Goal: Complete application form

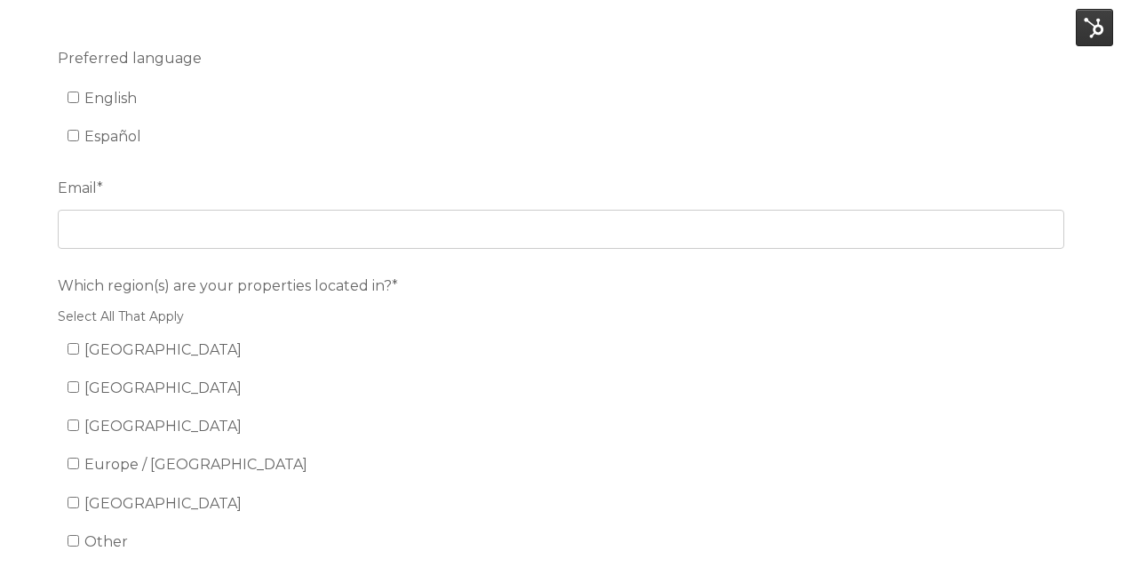
scroll to position [185, 0]
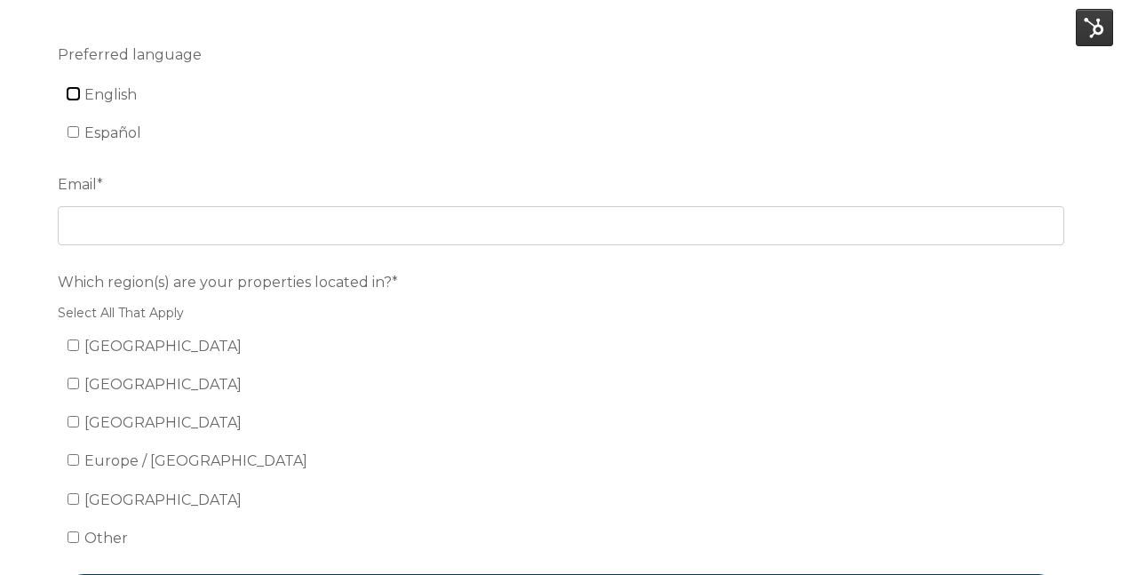
click at [75, 92] on input "English" at bounding box center [74, 94] width 12 height 12
checkbox input "true"
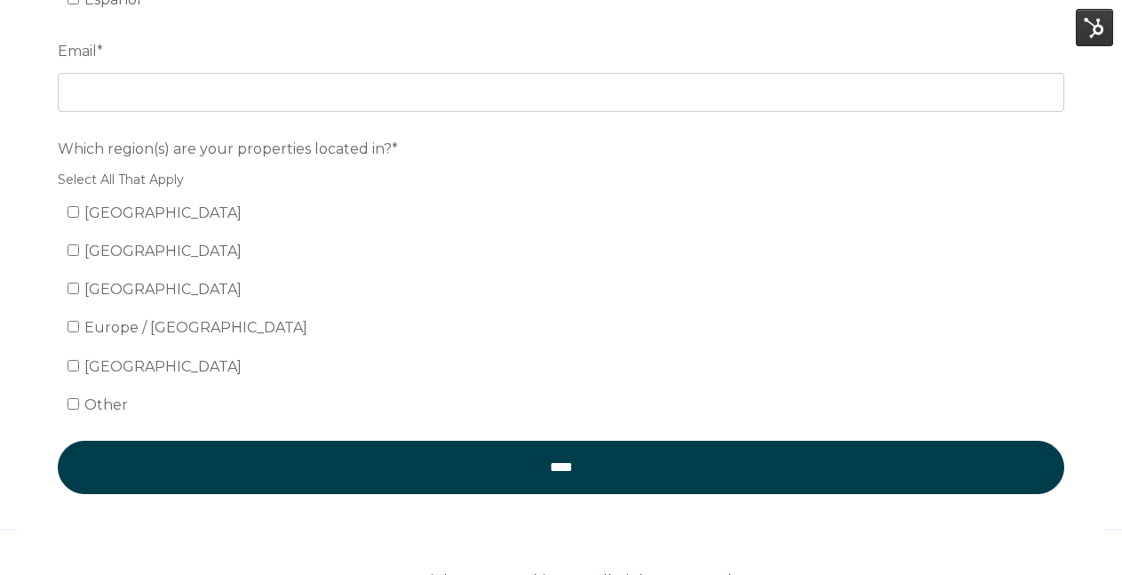
scroll to position [315, 0]
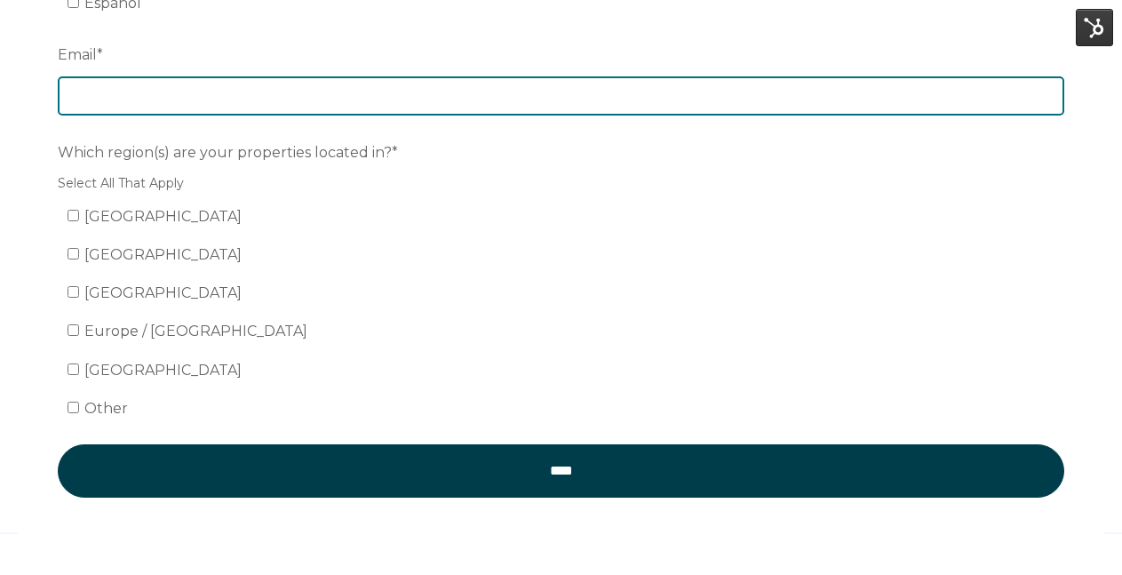
paste input "[EMAIL_ADDRESS][DOMAIN_NAME]"
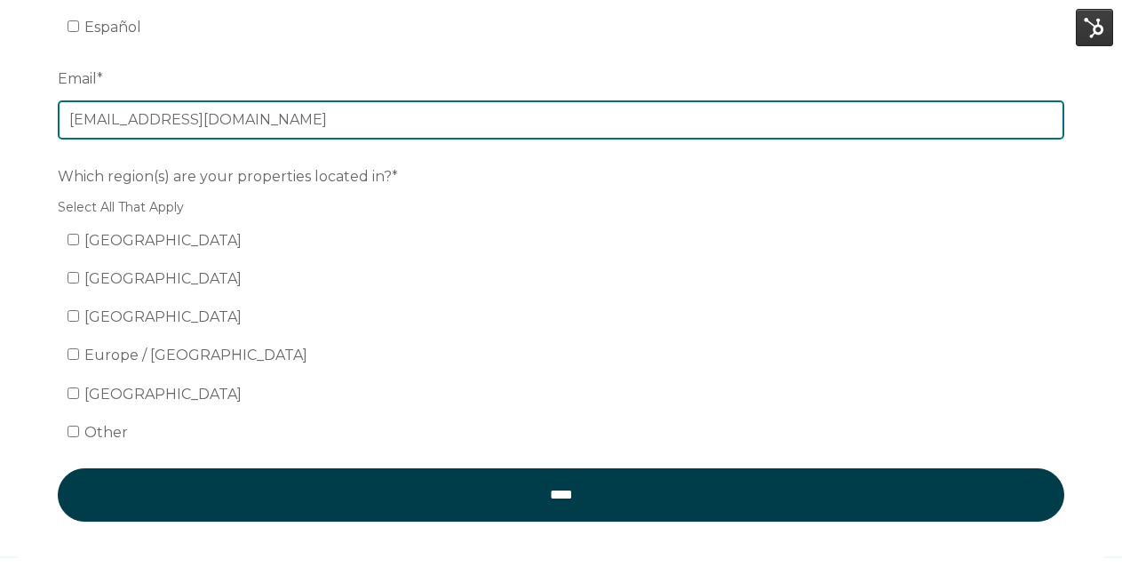
scroll to position [288, 0]
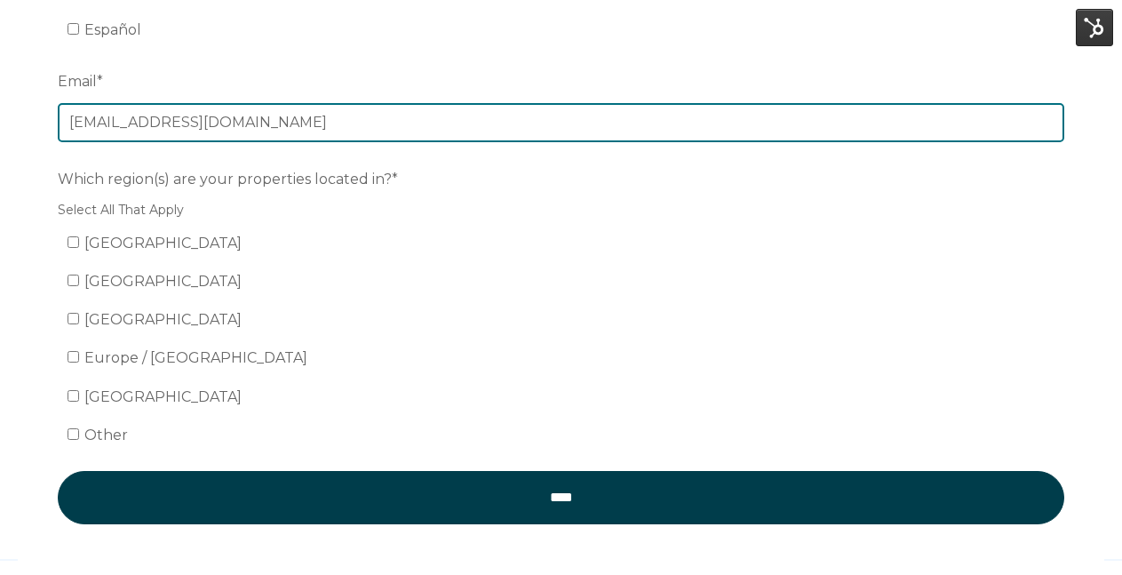
type input "[EMAIL_ADDRESS][DOMAIN_NAME]"
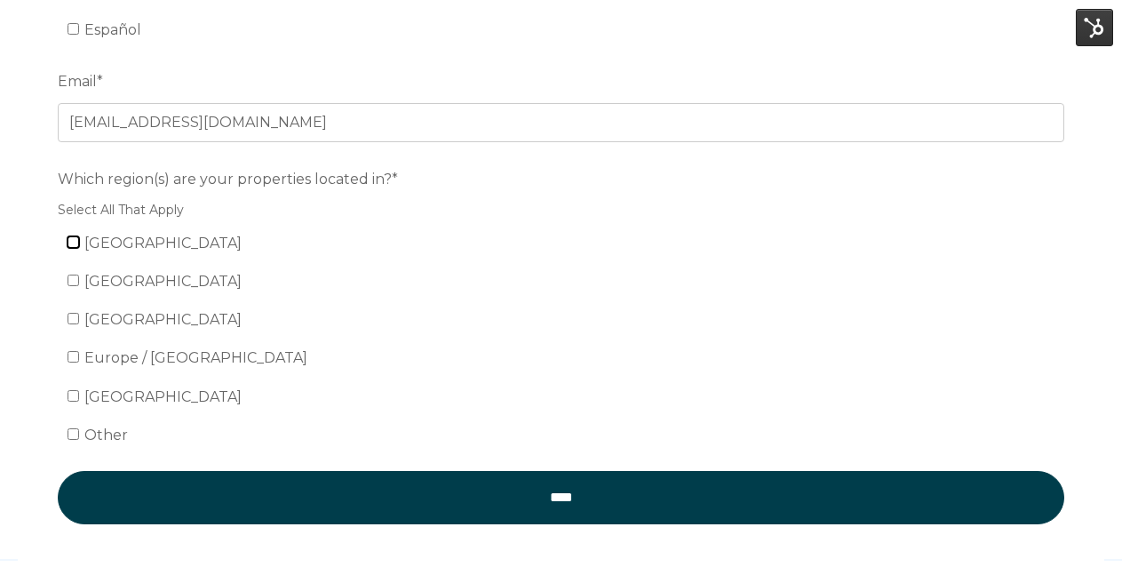
click at [73, 243] on input "United States" at bounding box center [74, 242] width 12 height 12
checkbox input "true"
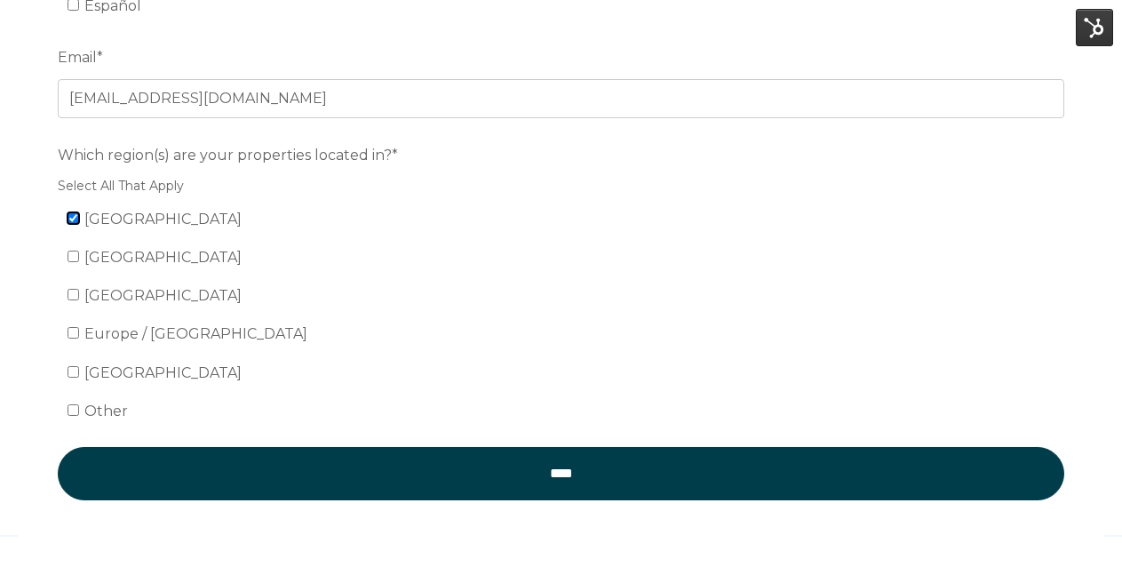
scroll to position [310, 0]
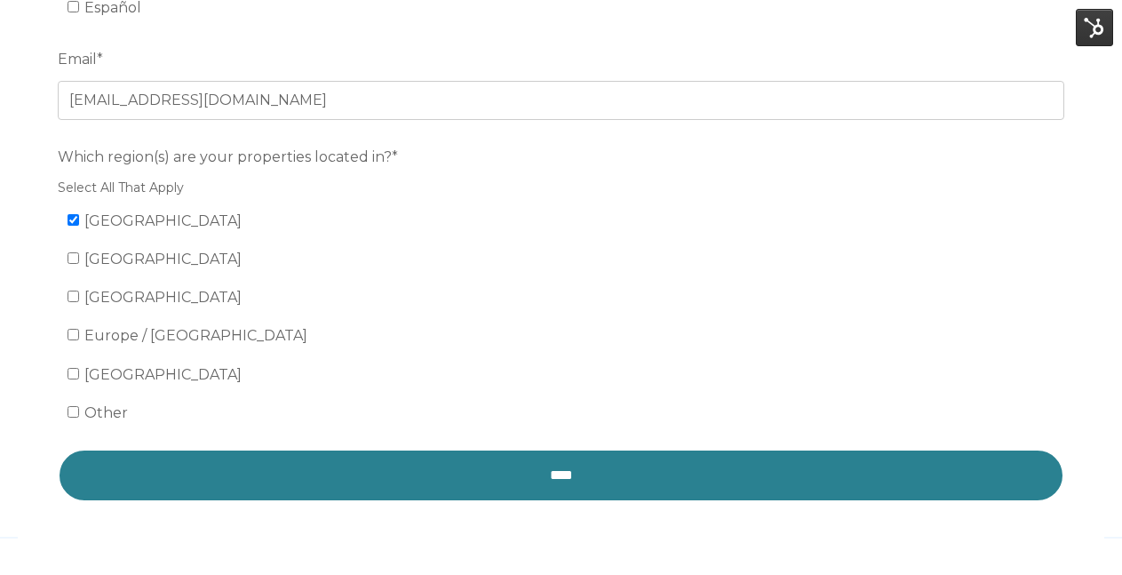
click at [260, 459] on input "****" at bounding box center [561, 475] width 1007 height 53
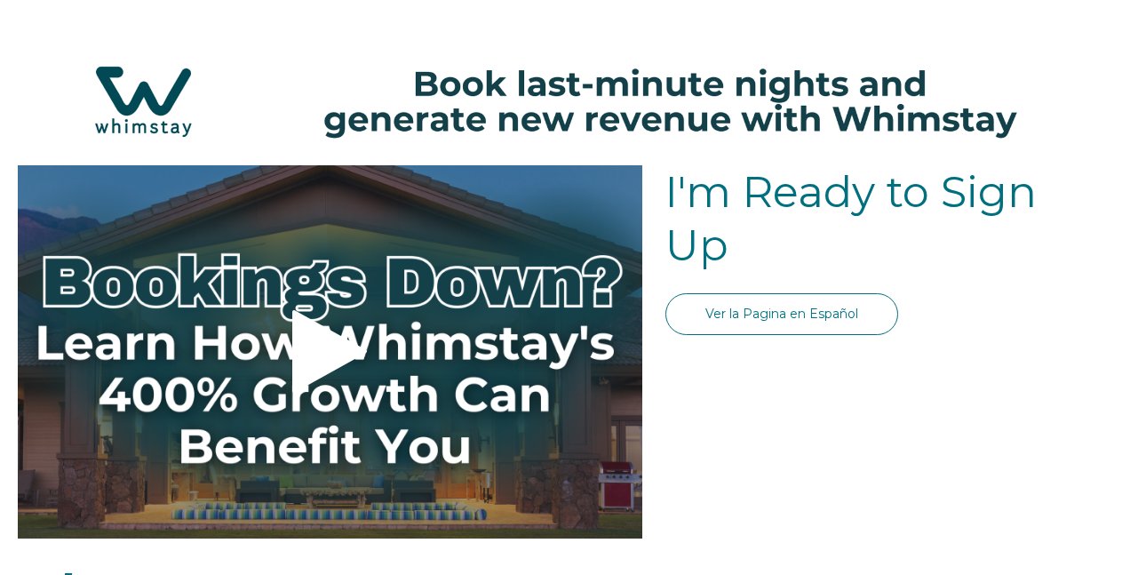
select select "US"
select select "Standard"
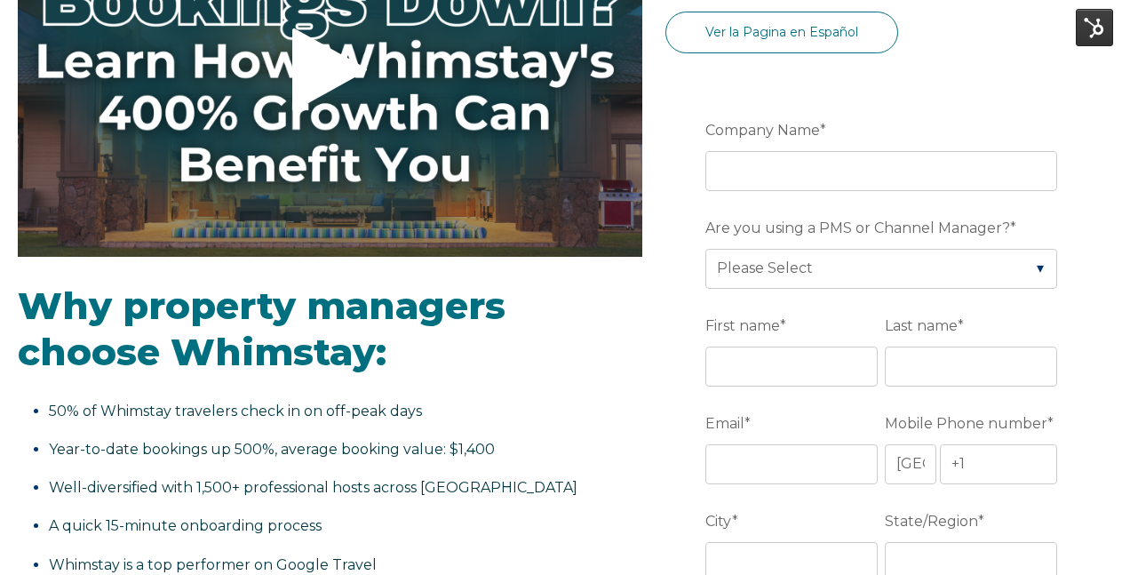
scroll to position [281, 0]
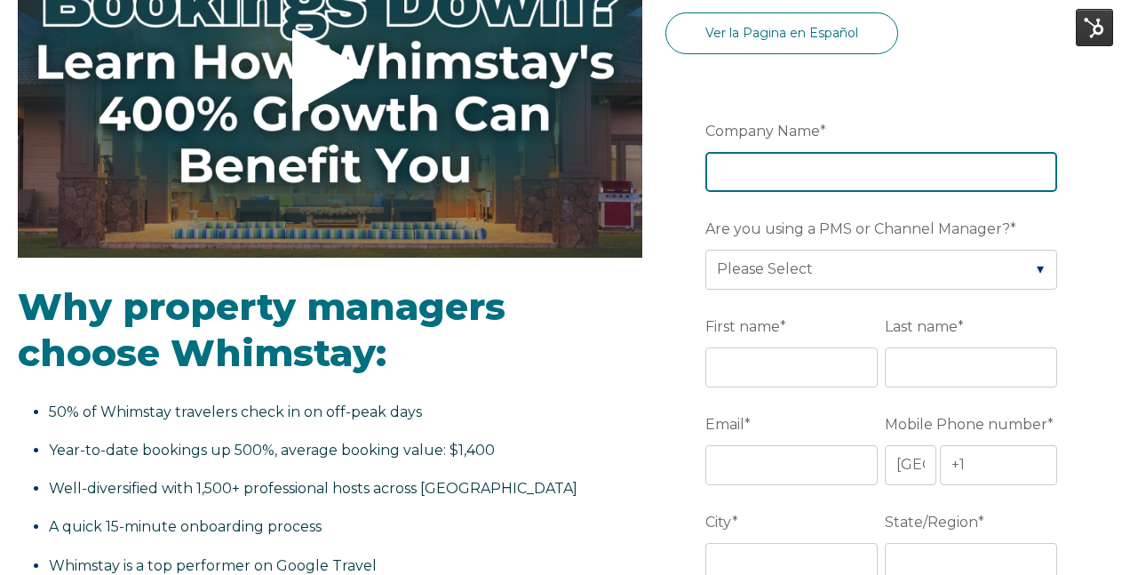
click at [804, 169] on input "Company Name *" at bounding box center [882, 171] width 352 height 39
type input "Florida Florida Rentals"
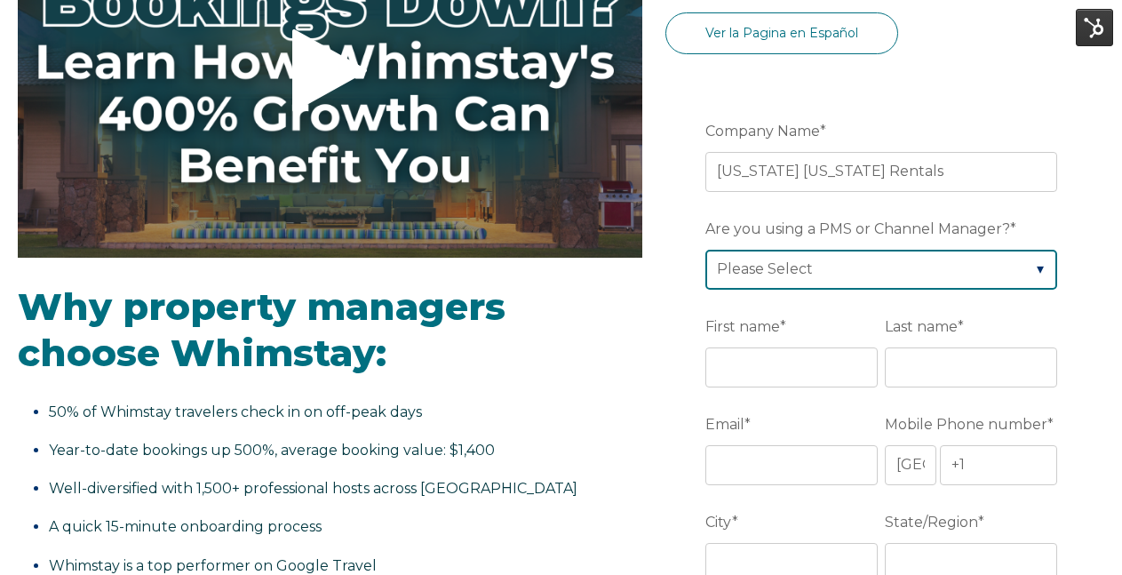
click at [810, 273] on select "Please Select Barefoot BookingPal Boost Brightside CiiRUS Escapia Guesty Hostaw…" at bounding box center [882, 269] width 352 height 39
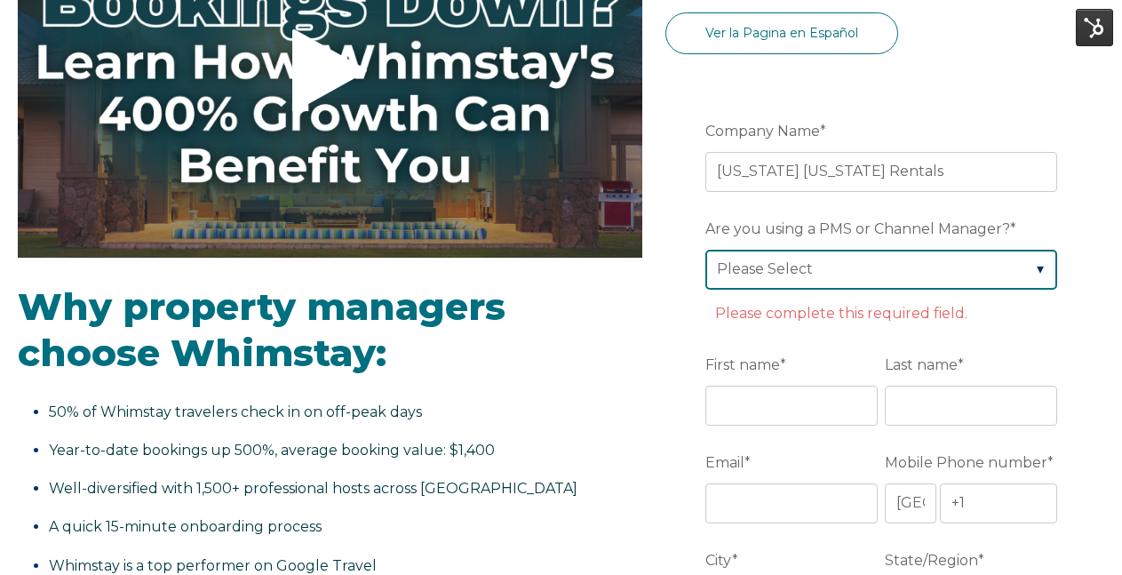
click at [788, 277] on select "Please Select Barefoot BookingPal Boost Brightside CiiRUS Escapia Guesty Hostaw…" at bounding box center [882, 269] width 352 height 39
select select "Rentals United"
click at [706, 250] on select "Please Select Barefoot BookingPal Boost Brightside CiiRUS Escapia Guesty Hostaw…" at bounding box center [882, 269] width 352 height 39
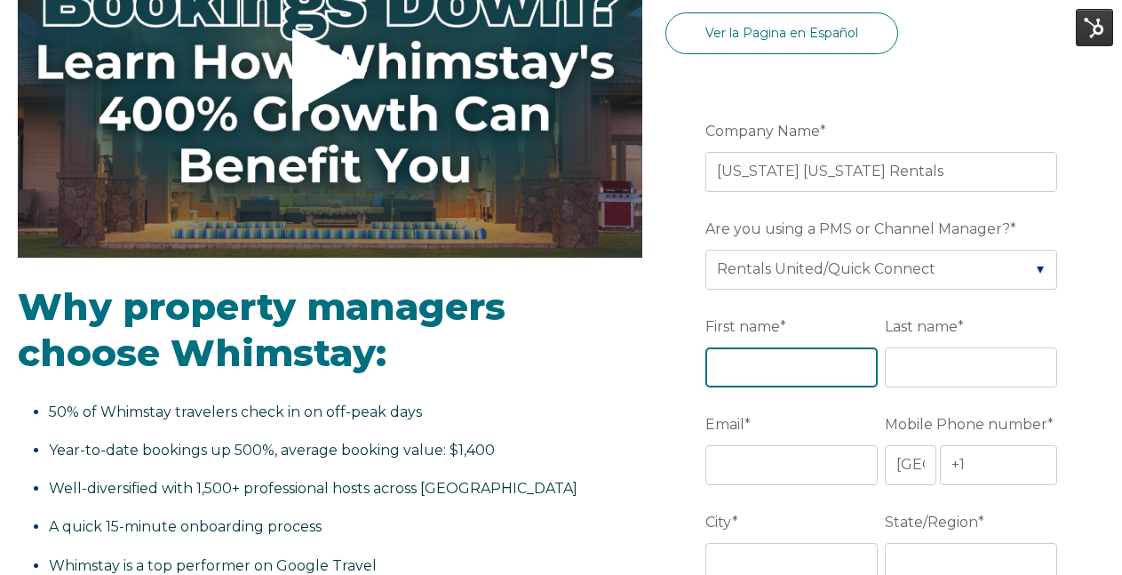
click at [787, 368] on input "First name *" at bounding box center [792, 366] width 172 height 39
type input "U"
type input "I"
type input "Yvonne"
click at [807, 372] on input "Yvonne" at bounding box center [792, 366] width 172 height 39
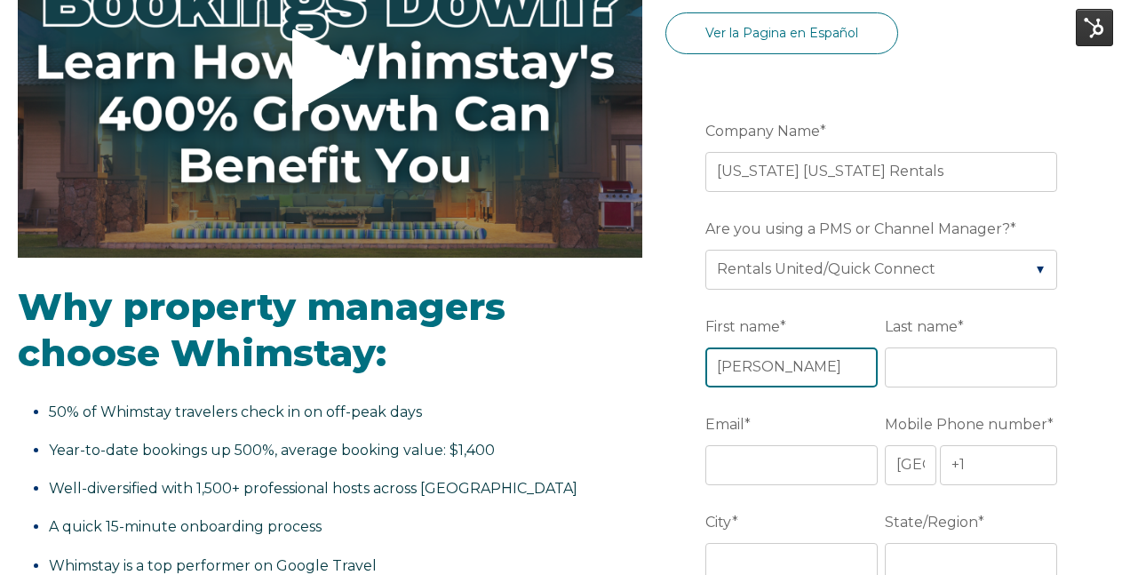
click at [807, 372] on input "Yvonne" at bounding box center [792, 366] width 172 height 39
type input "Karen"
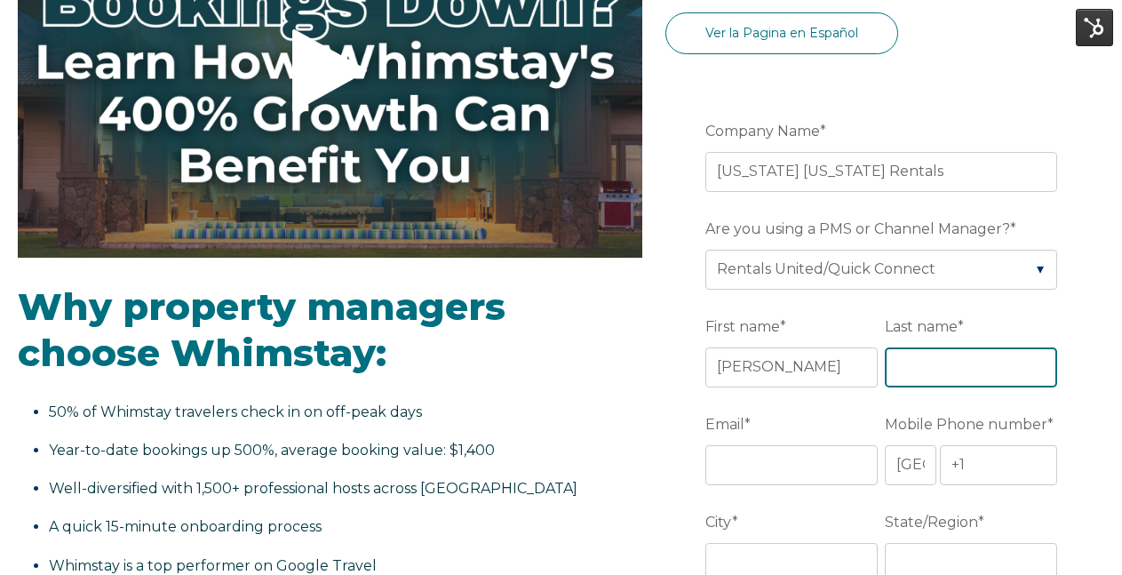
click at [922, 356] on input "Last name *" at bounding box center [971, 366] width 172 height 39
type input "c"
type input "Collinson"
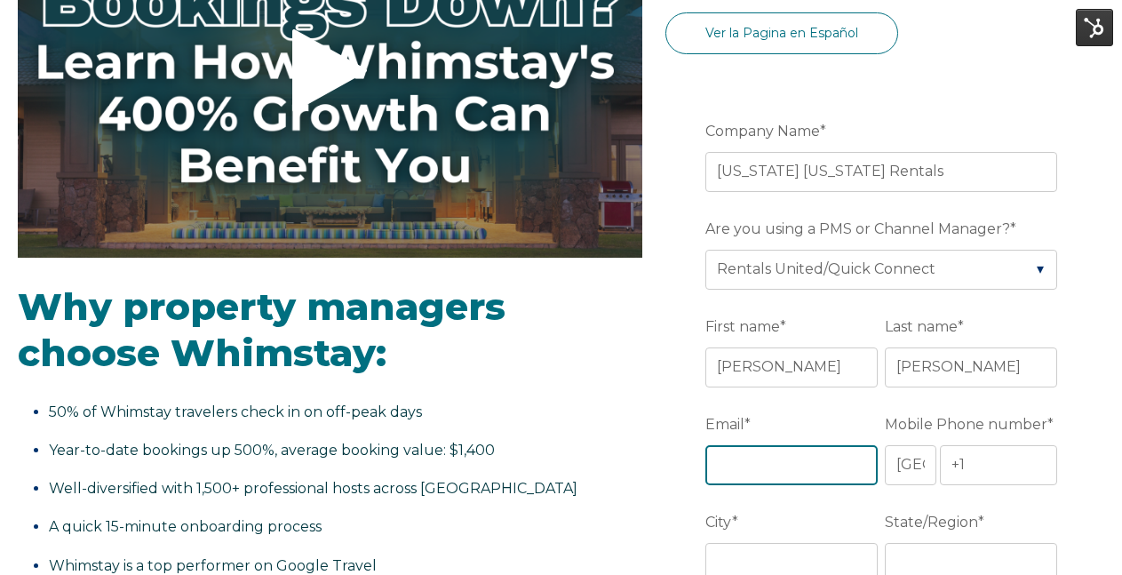
click at [771, 466] on input "Email *" at bounding box center [792, 464] width 172 height 39
paste input "[EMAIL_ADDRESS][DOMAIN_NAME]"
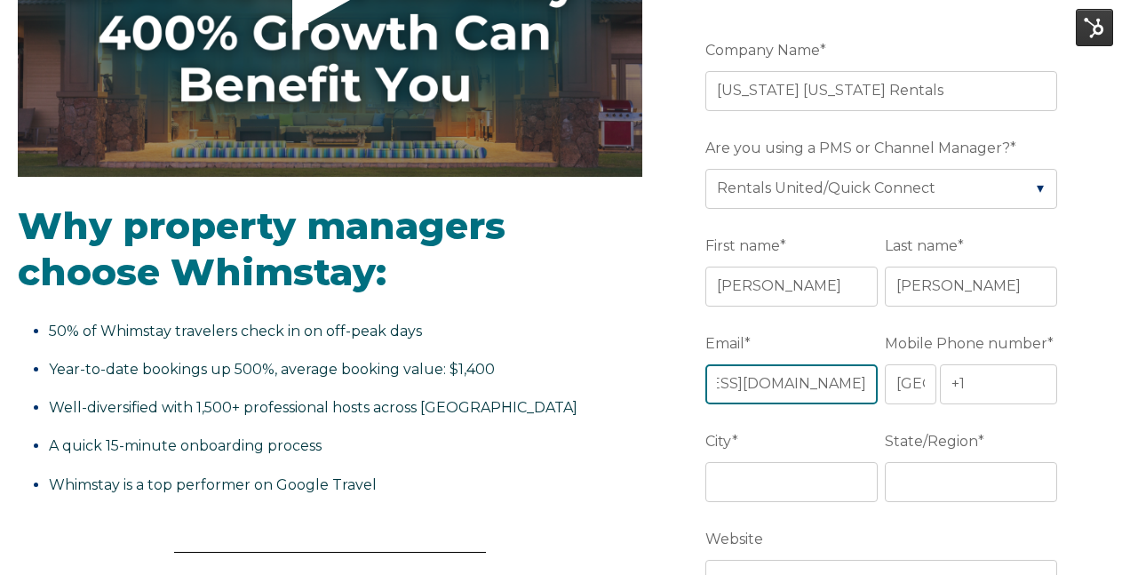
scroll to position [363, 0]
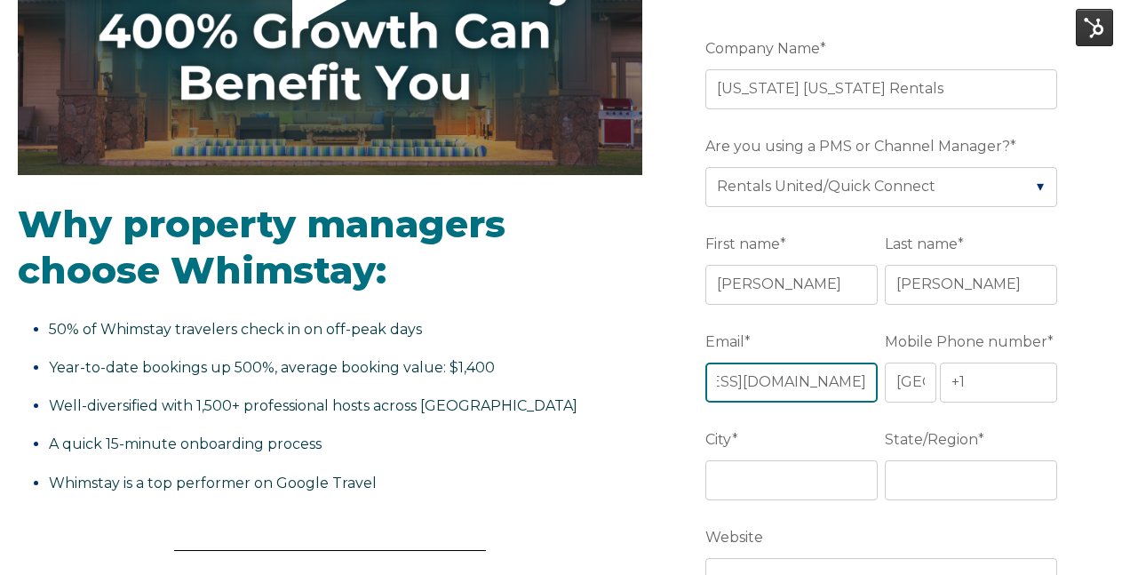
type input "[EMAIL_ADDRESS][DOMAIN_NAME]"
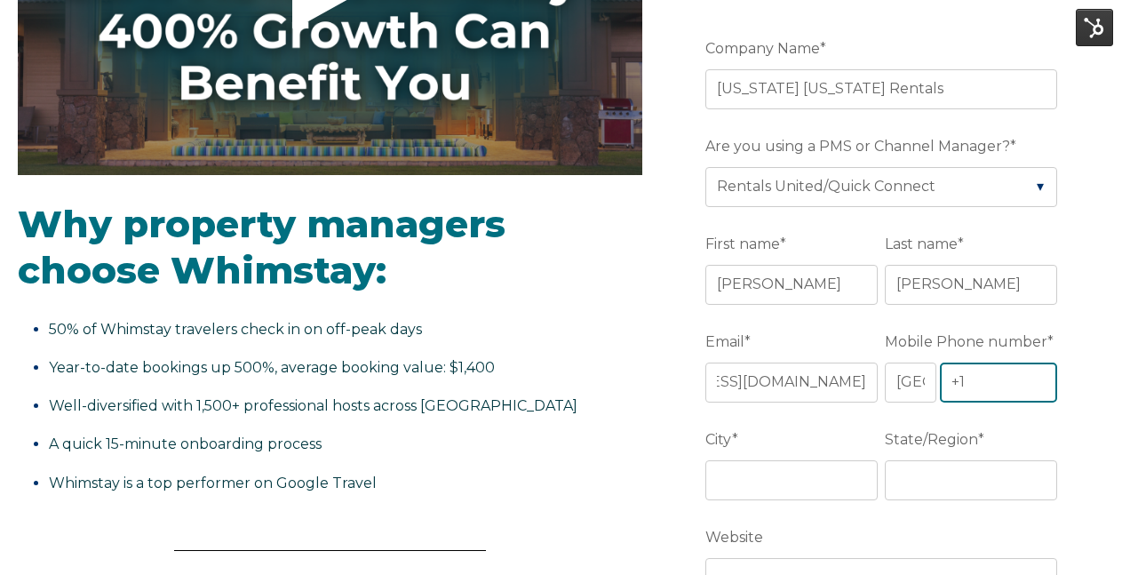
scroll to position [0, 0]
click at [987, 388] on input "+1" at bounding box center [998, 382] width 117 height 39
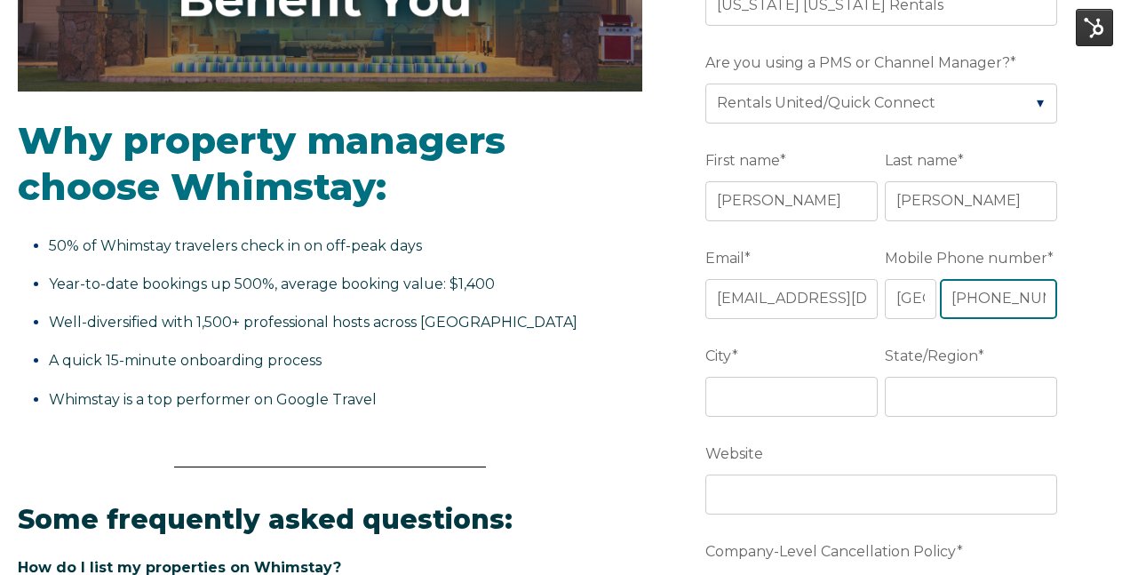
scroll to position [0, 5]
type input "+1 4072621879"
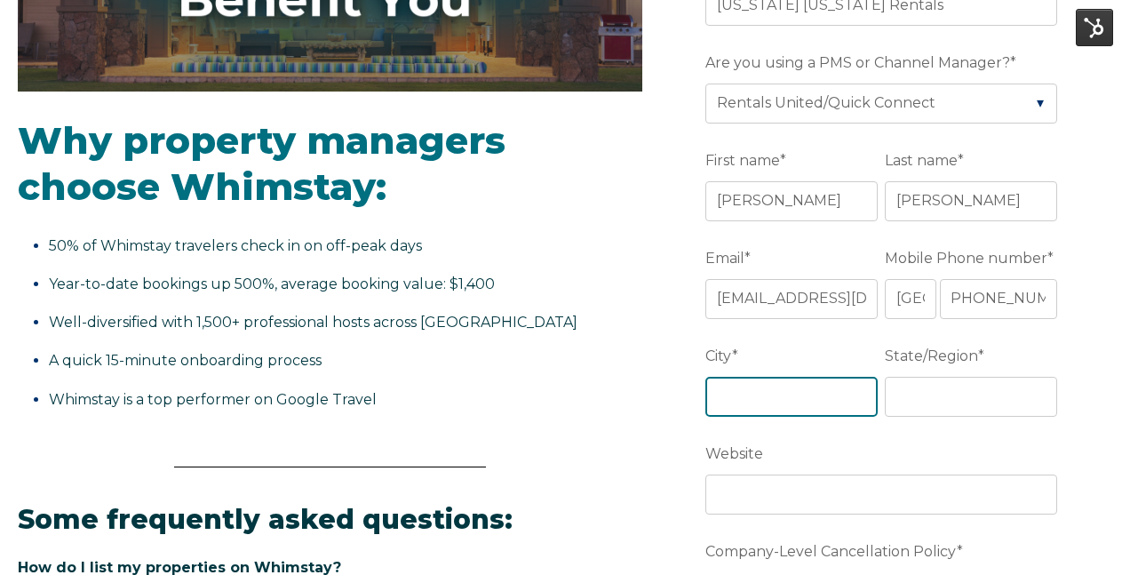
click at [799, 395] on input "City *" at bounding box center [792, 396] width 172 height 39
type input "Kissimmee"
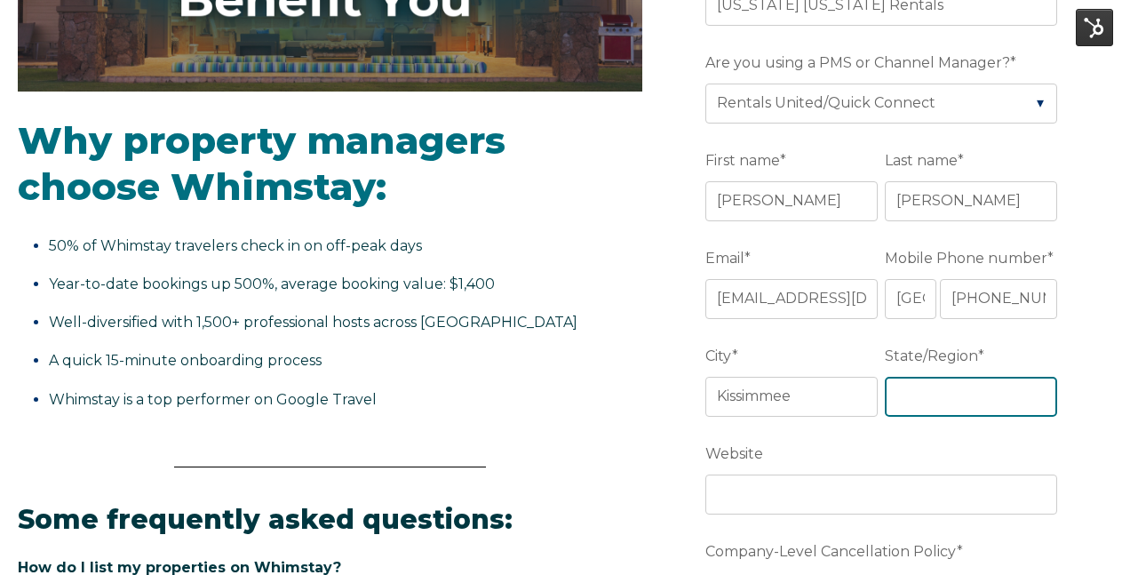
click at [908, 377] on input "State/Region *" at bounding box center [971, 396] width 172 height 39
type input "FL"
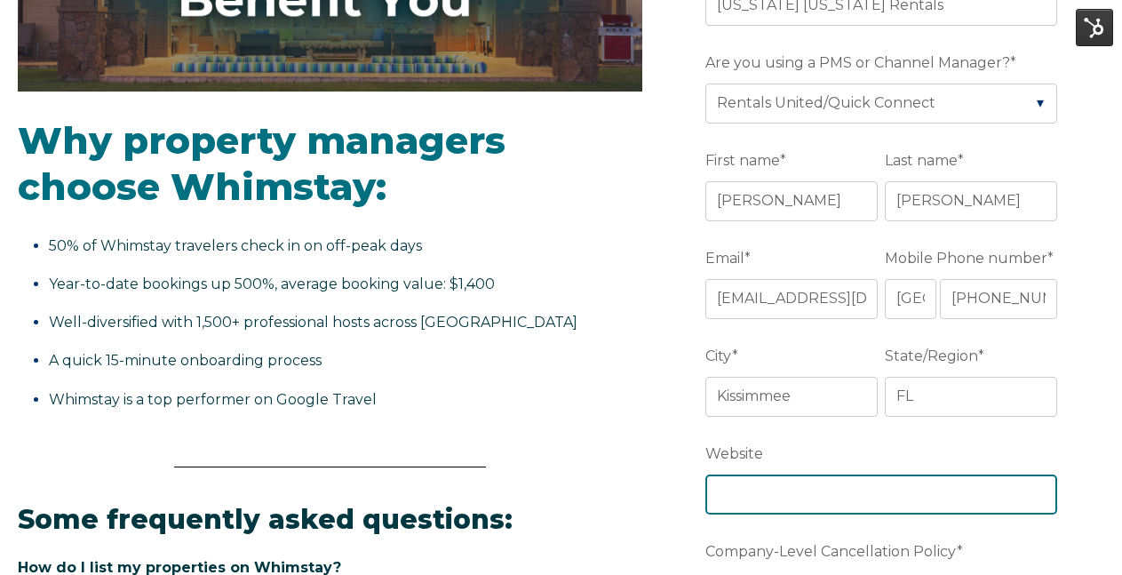
click at [857, 486] on input "Website" at bounding box center [882, 494] width 352 height 39
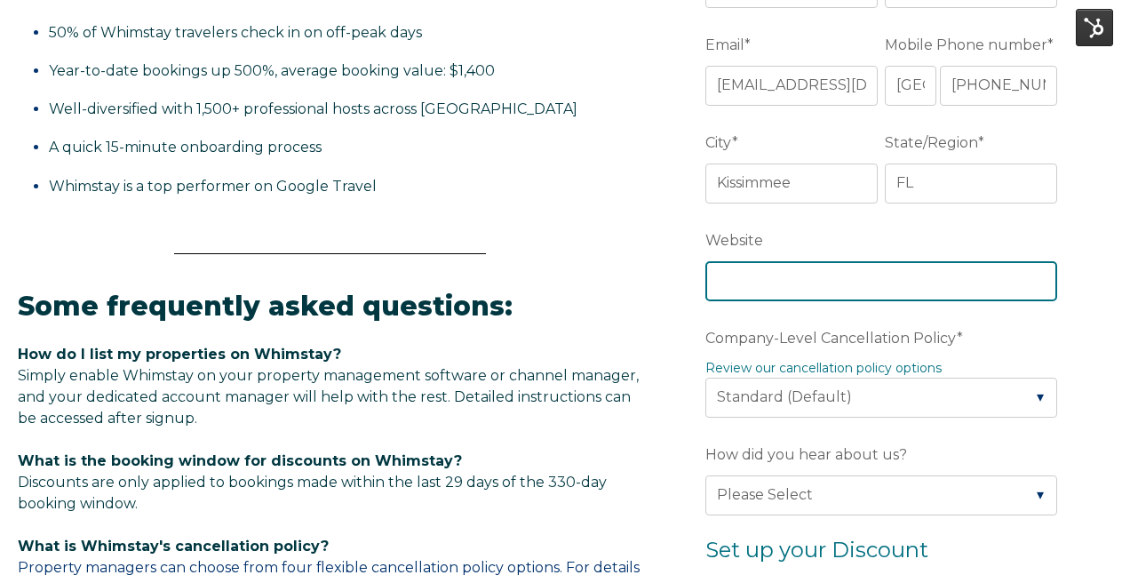
scroll to position [661, 0]
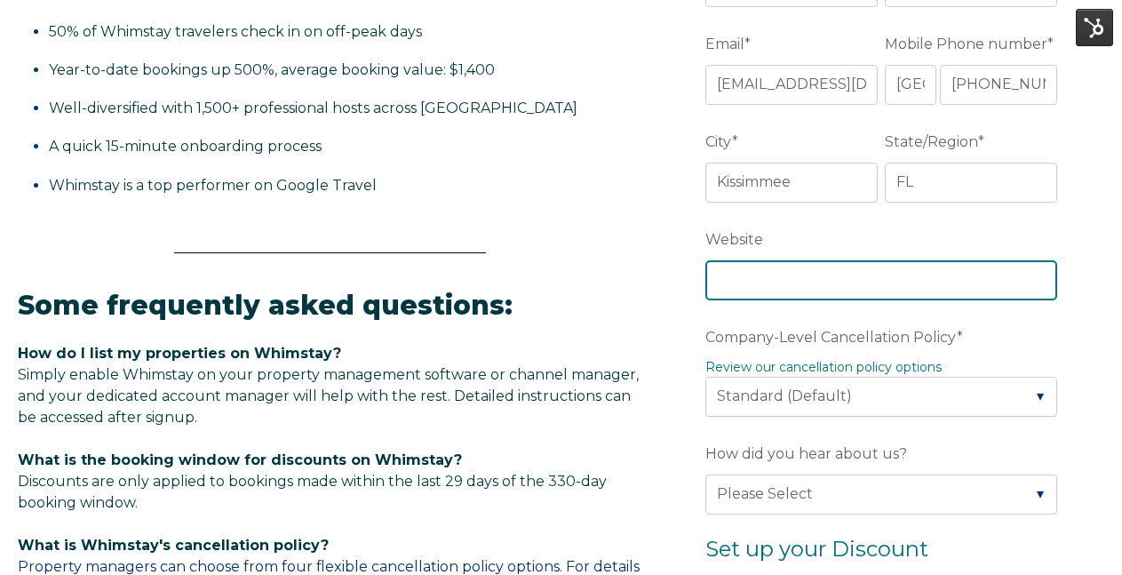
click at [777, 279] on input "Website" at bounding box center [882, 279] width 352 height 39
paste input "https://floridapremierrentals.com/"
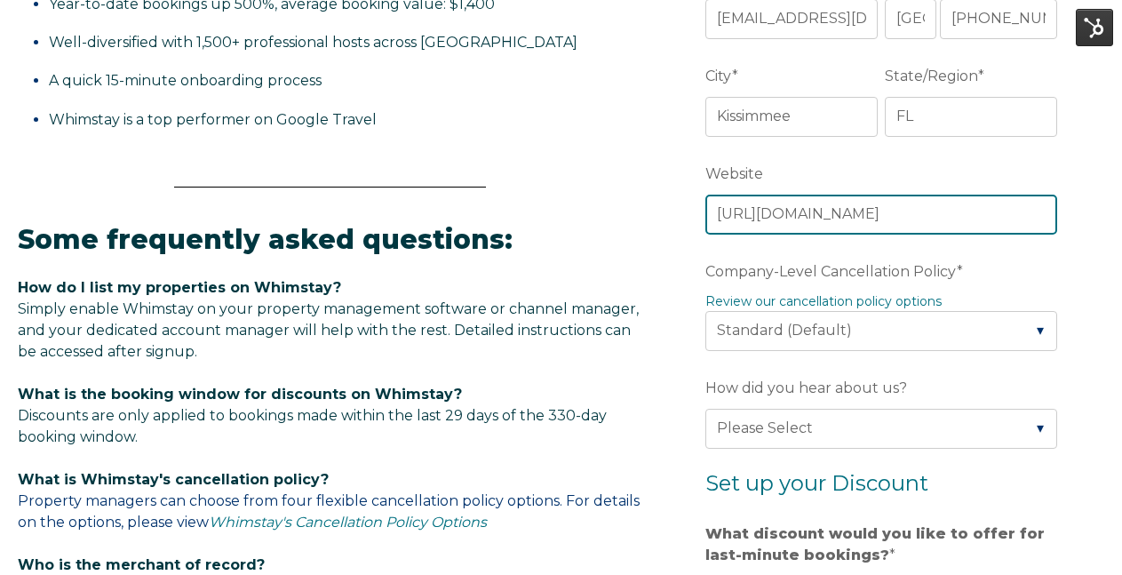
scroll to position [728, 0]
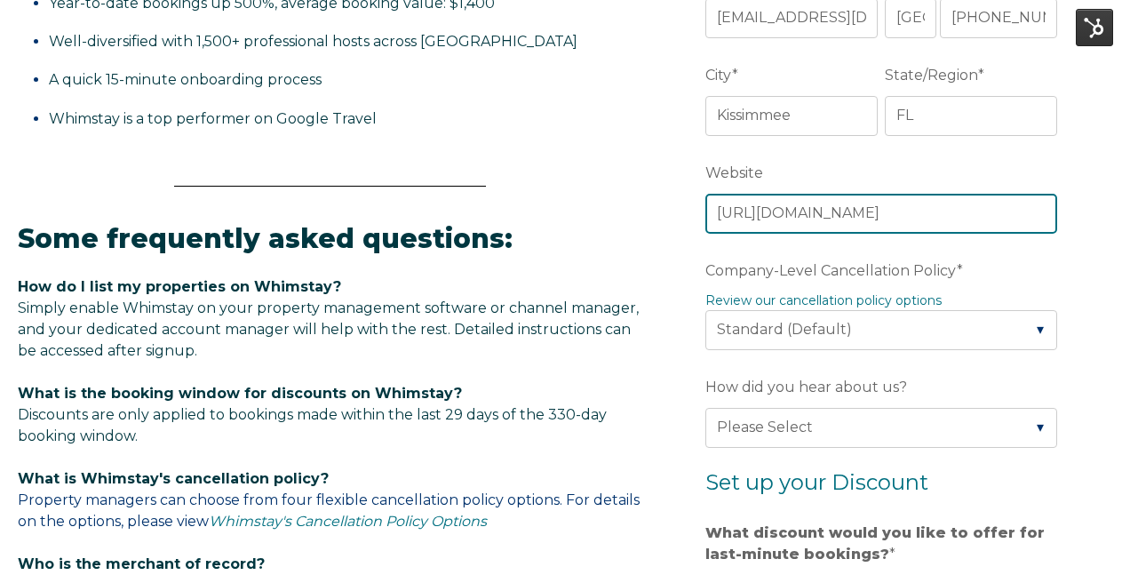
type input "https://floridapremierrentals.com/"
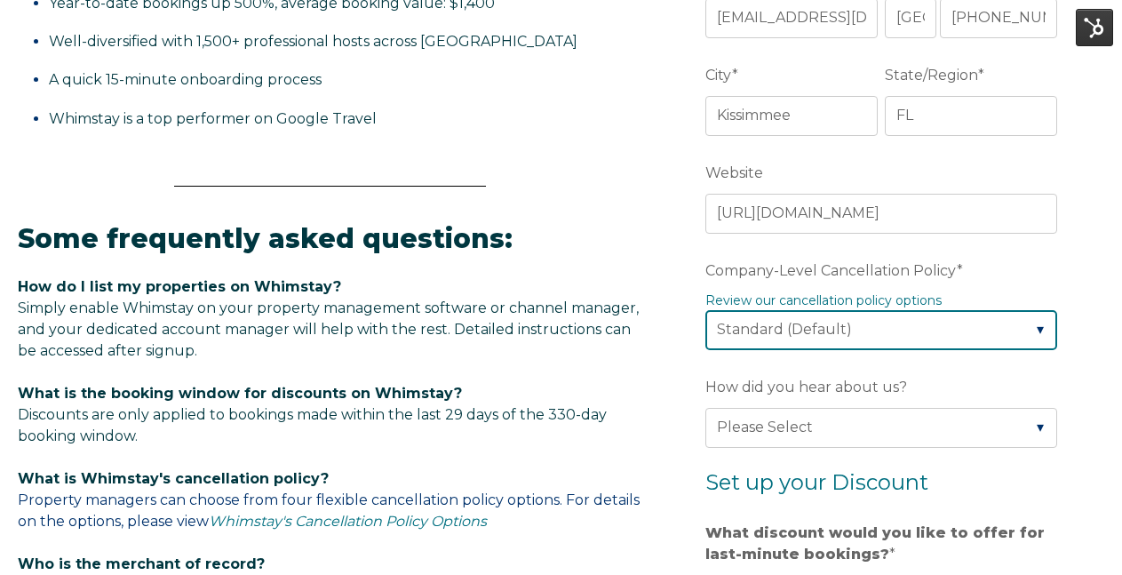
click at [759, 326] on select "Please Select Partial Standard (Default) Moderate Strict" at bounding box center [882, 329] width 352 height 39
select select "Strict"
click at [706, 310] on select "Please Select Partial Standard (Default) Moderate Strict" at bounding box center [882, 329] width 352 height 39
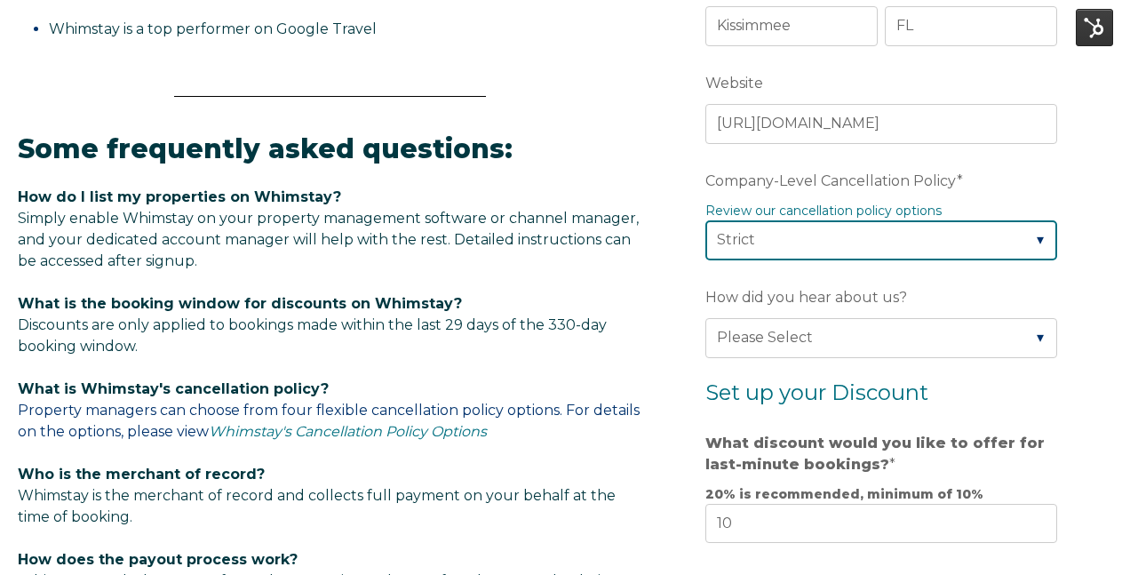
scroll to position [821, 0]
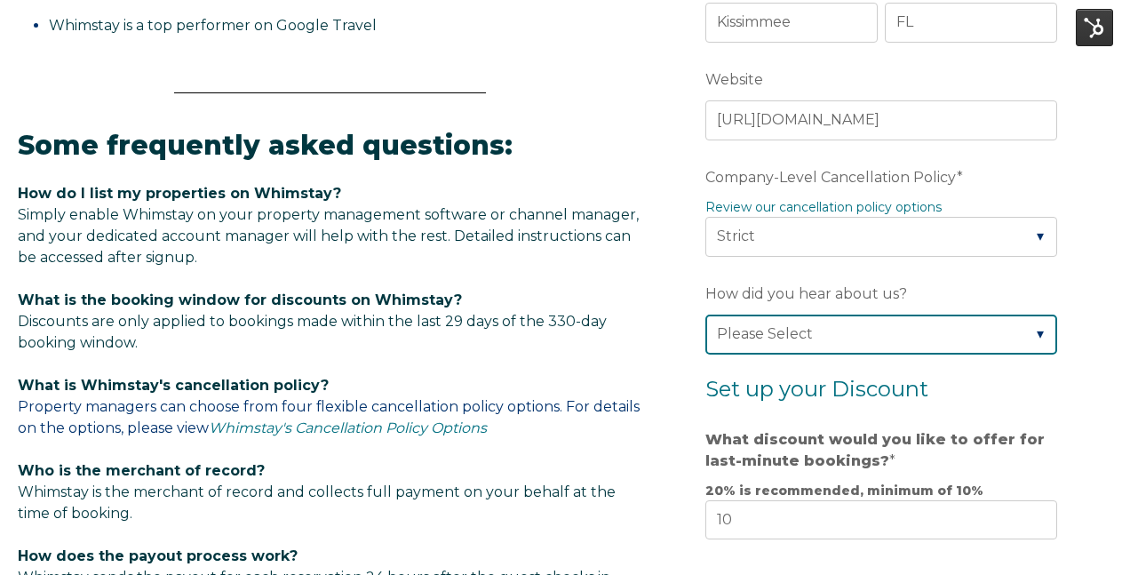
click at [730, 332] on select "Please Select Found Whimstay through a Google search Direct outreach from a Whi…" at bounding box center [882, 334] width 352 height 39
select select "Whimstay Sales"
click at [706, 315] on select "Please Select Found Whimstay through a Google search Direct outreach from a Whi…" at bounding box center [882, 334] width 352 height 39
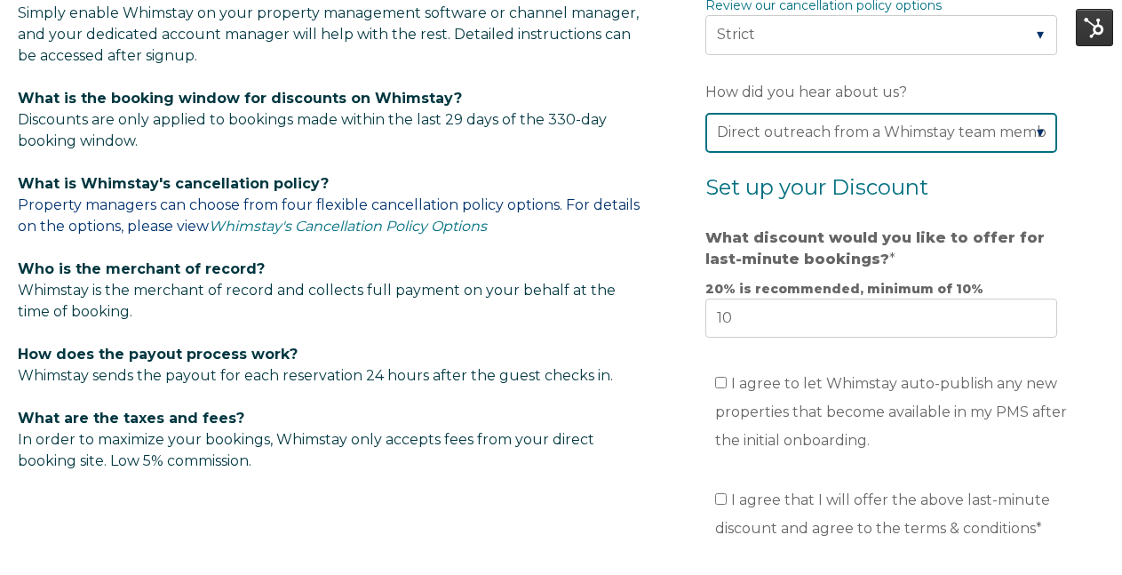
scroll to position [1021, 0]
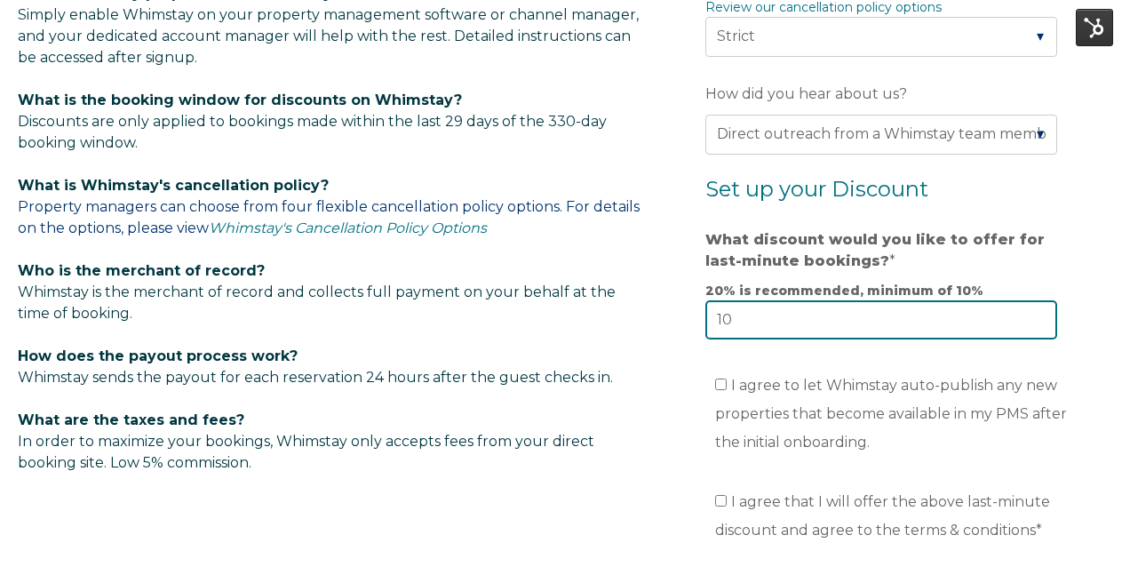
click at [752, 327] on input "10" at bounding box center [882, 319] width 352 height 39
type input "1"
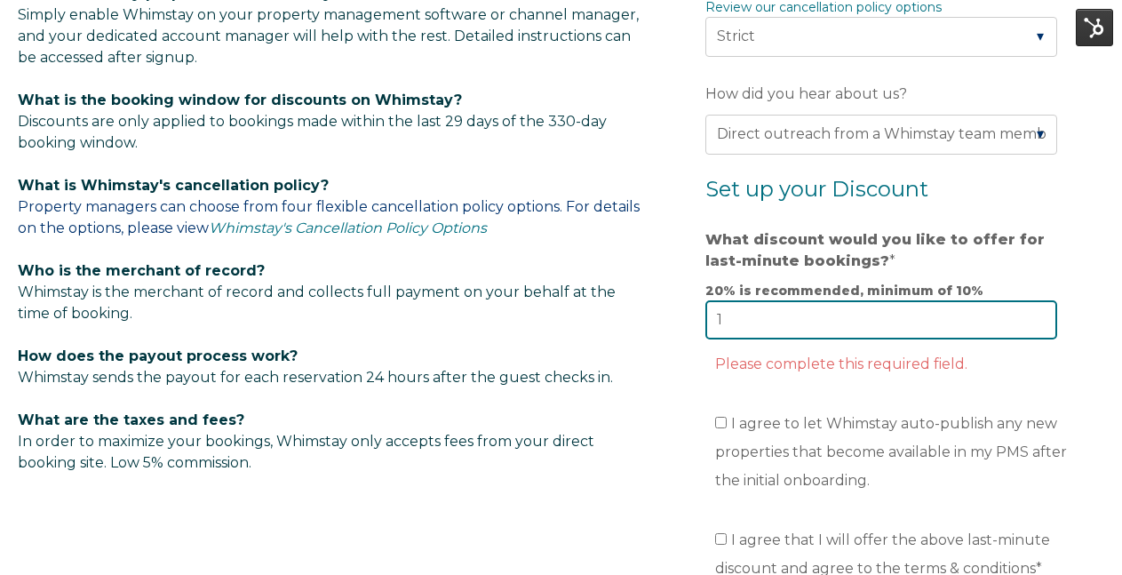
type input "10"
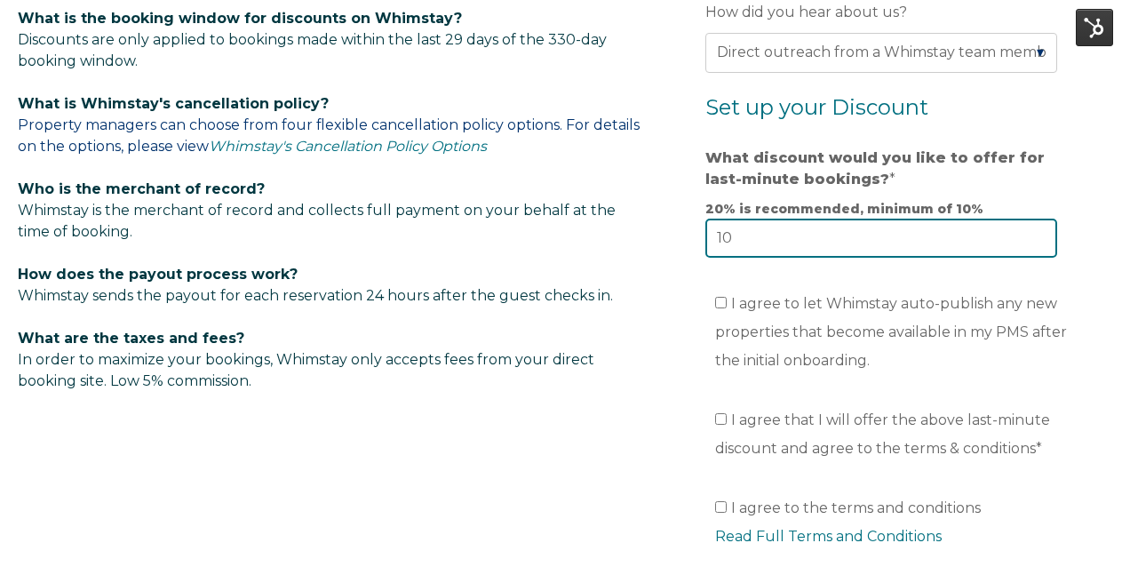
scroll to position [1094, 0]
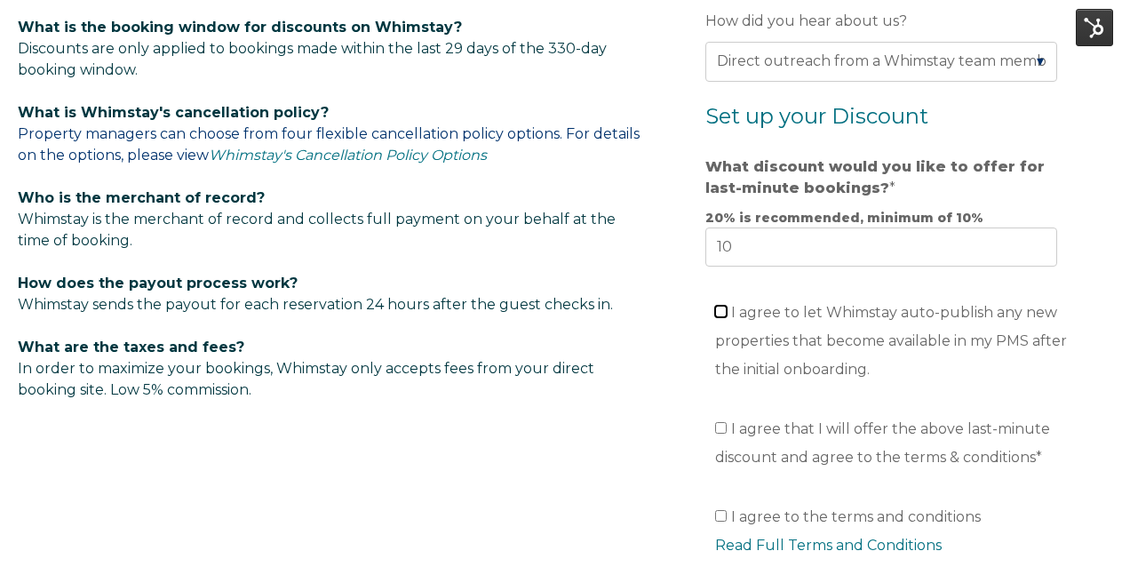
click at [715, 313] on input "I agree to let Whimstay auto-publish any new properties that become available i…" at bounding box center [721, 312] width 12 height 12
checkbox input "true"
click at [721, 424] on input "I agree that I will offer the above last-minute discount and agree to the terms…" at bounding box center [721, 428] width 12 height 12
checkbox input "true"
click at [721, 513] on input "I agree to the terms and conditions Read Full Terms and Conditions *" at bounding box center [721, 516] width 12 height 12
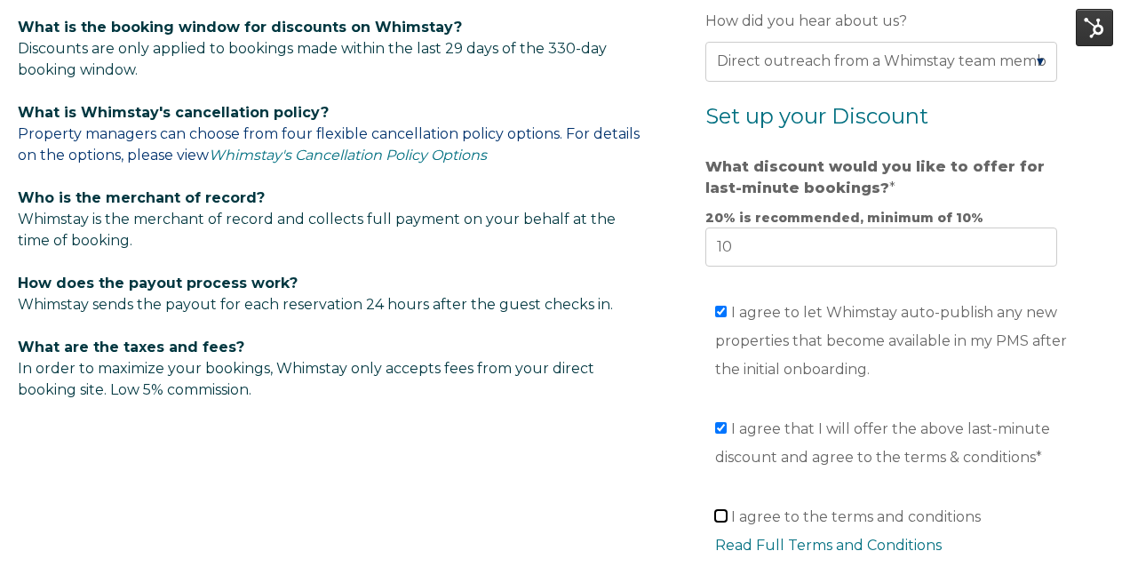
checkbox input "true"
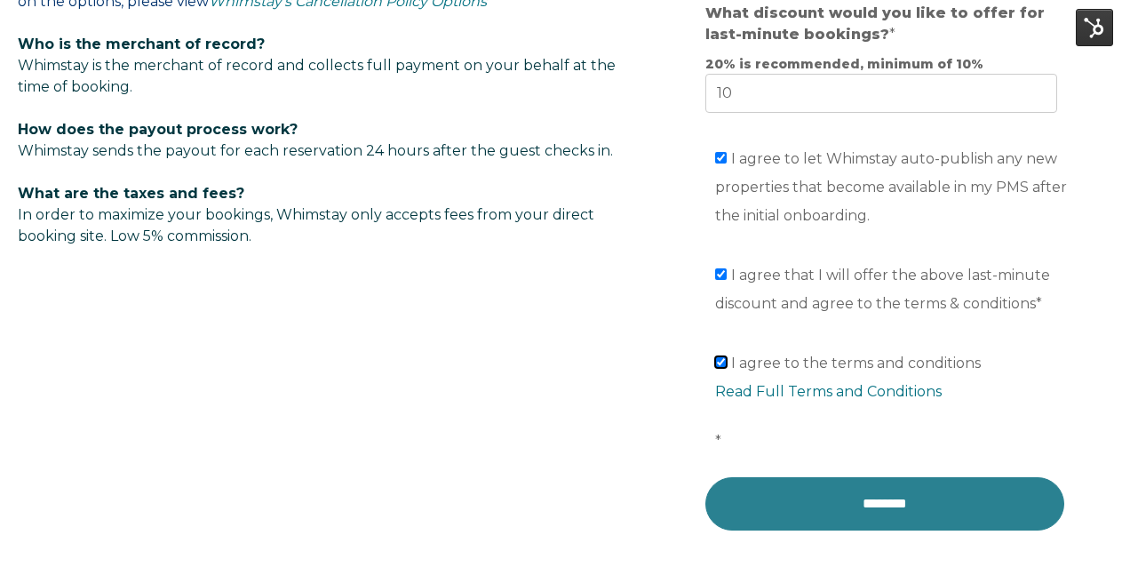
scroll to position [1441, 0]
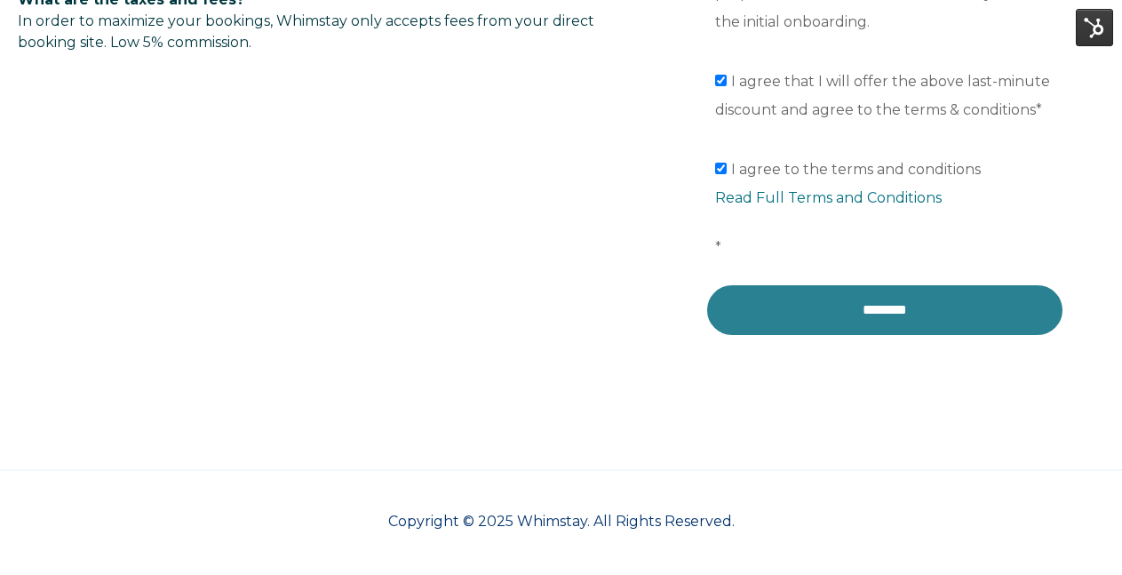
click at [763, 326] on input "********" at bounding box center [885, 309] width 359 height 53
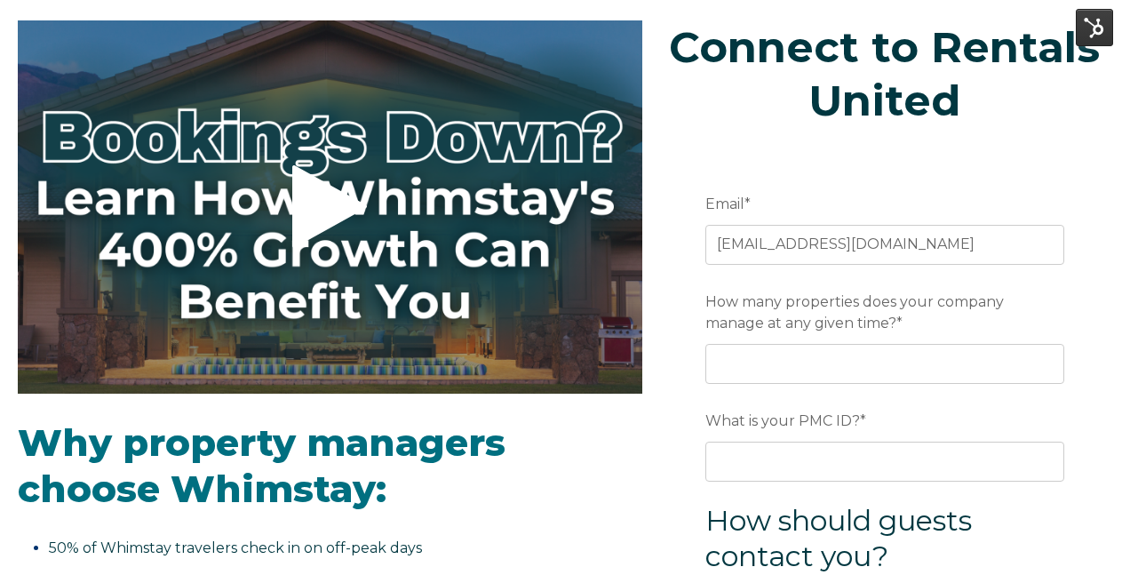
scroll to position [157, 0]
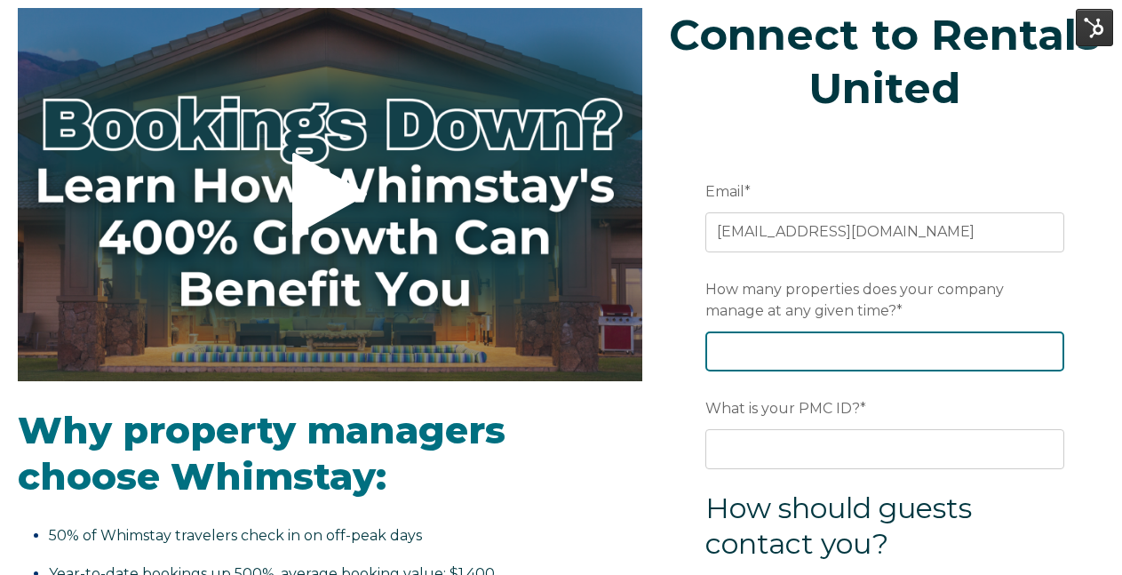
click at [738, 347] on input "How many properties does your company manage at any given time? *" at bounding box center [885, 350] width 359 height 39
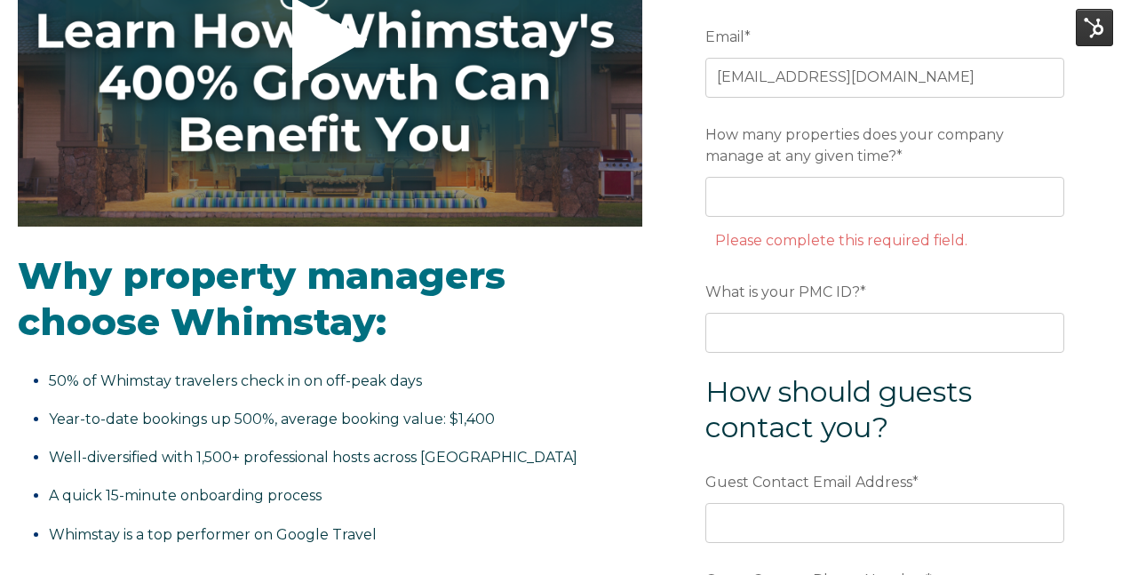
scroll to position [311, 0]
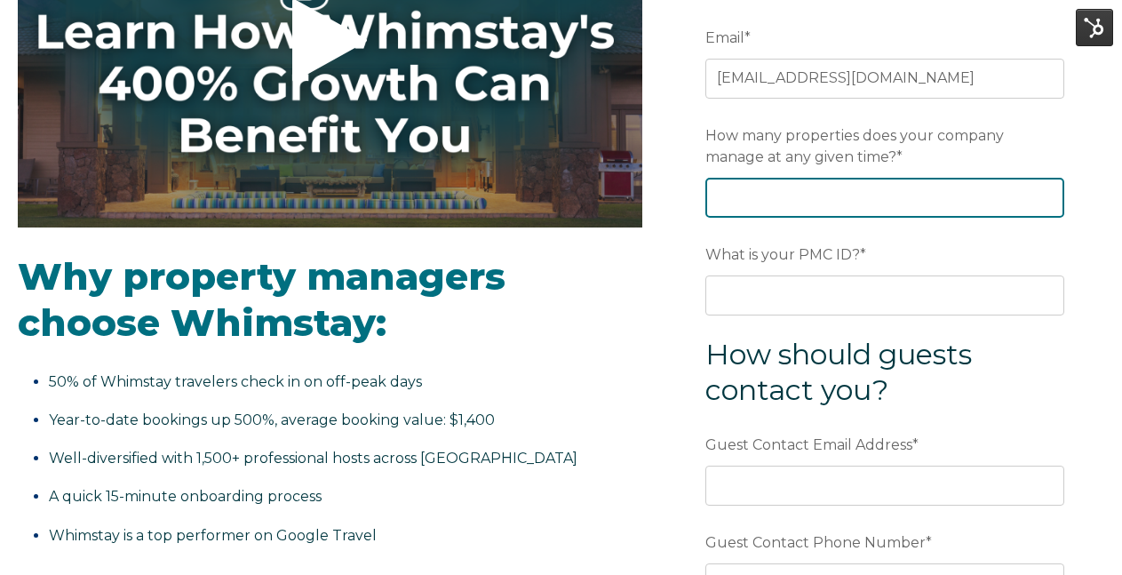
click at [751, 204] on input "How many properties does your company manage at any given time? *" at bounding box center [885, 197] width 359 height 39
type input "10"
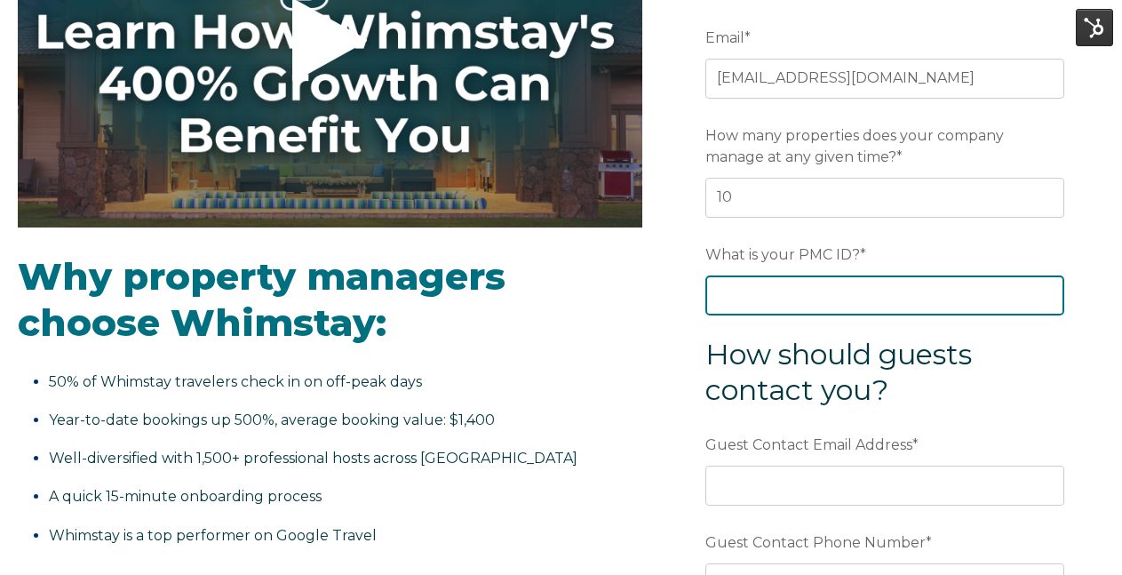
click at [749, 293] on input "What is your PMC ID? *" at bounding box center [885, 294] width 359 height 39
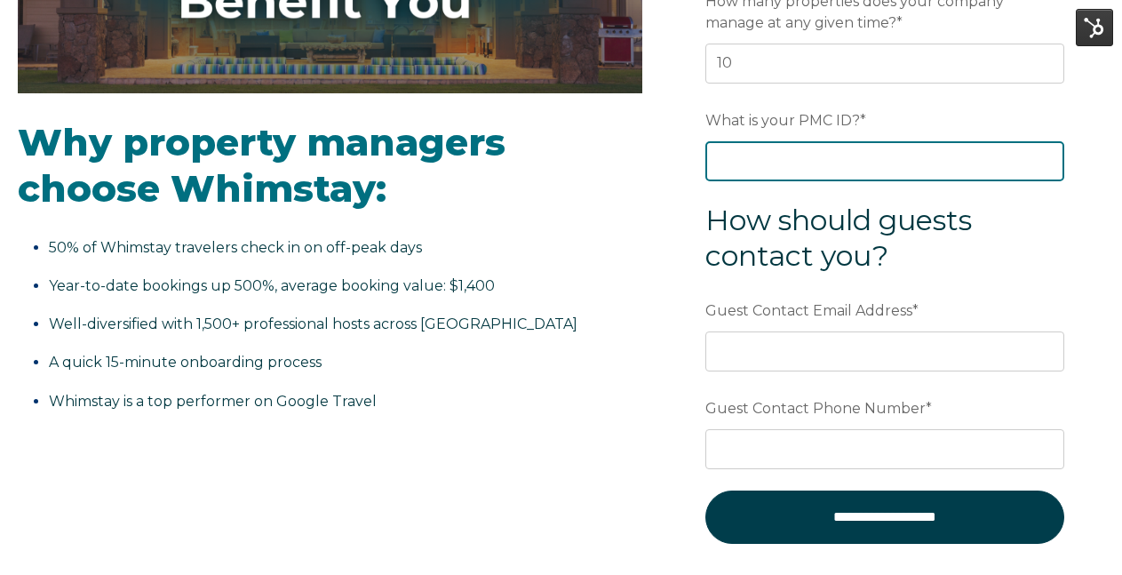
scroll to position [443, 0]
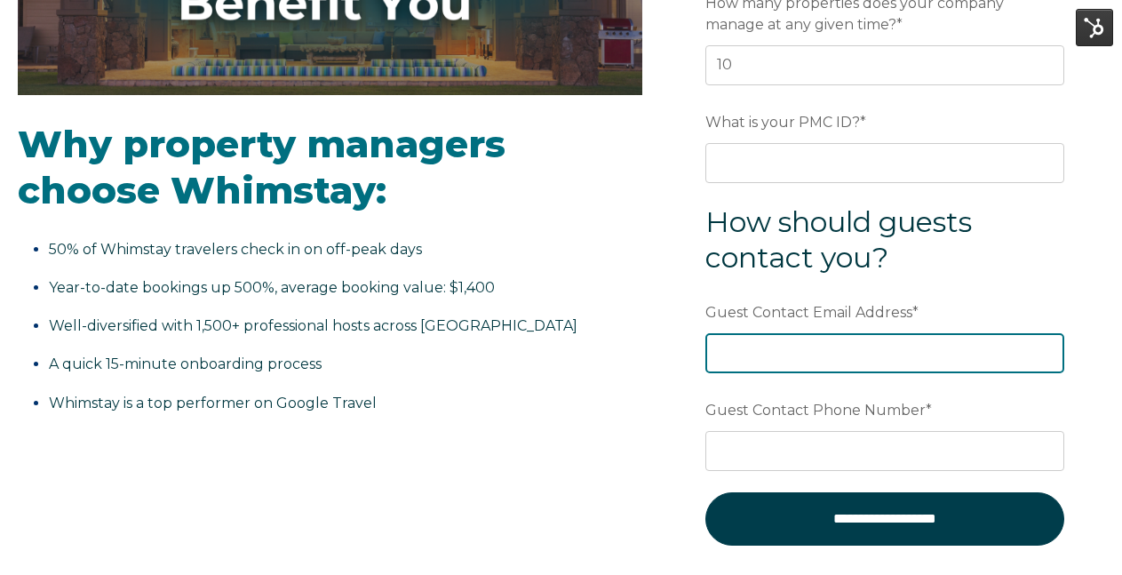
click at [727, 357] on div "Guest Contact Email Address *" at bounding box center [885, 335] width 359 height 76
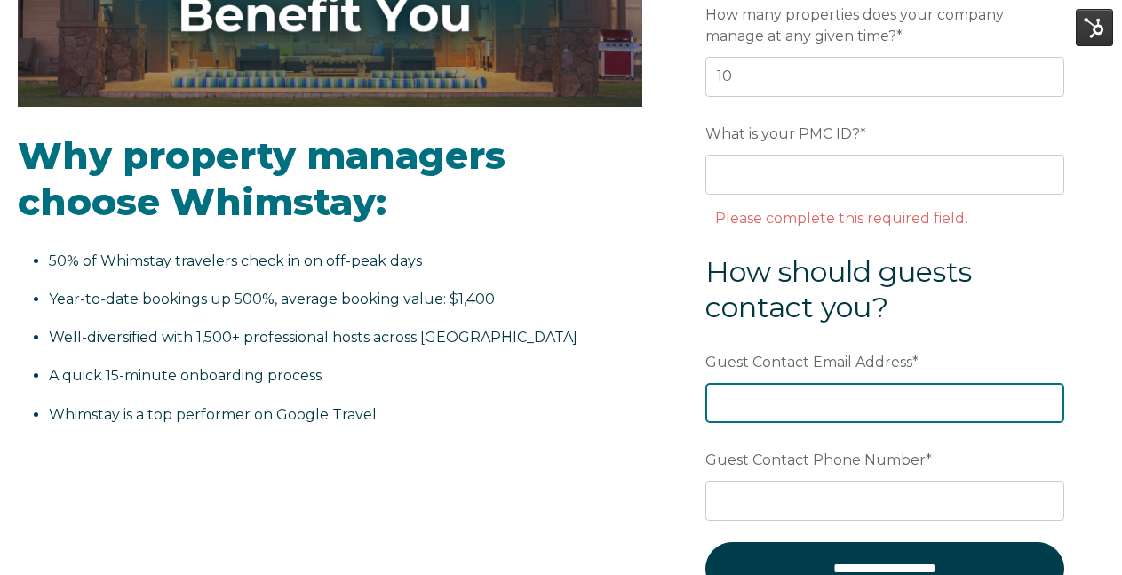
scroll to position [429, 0]
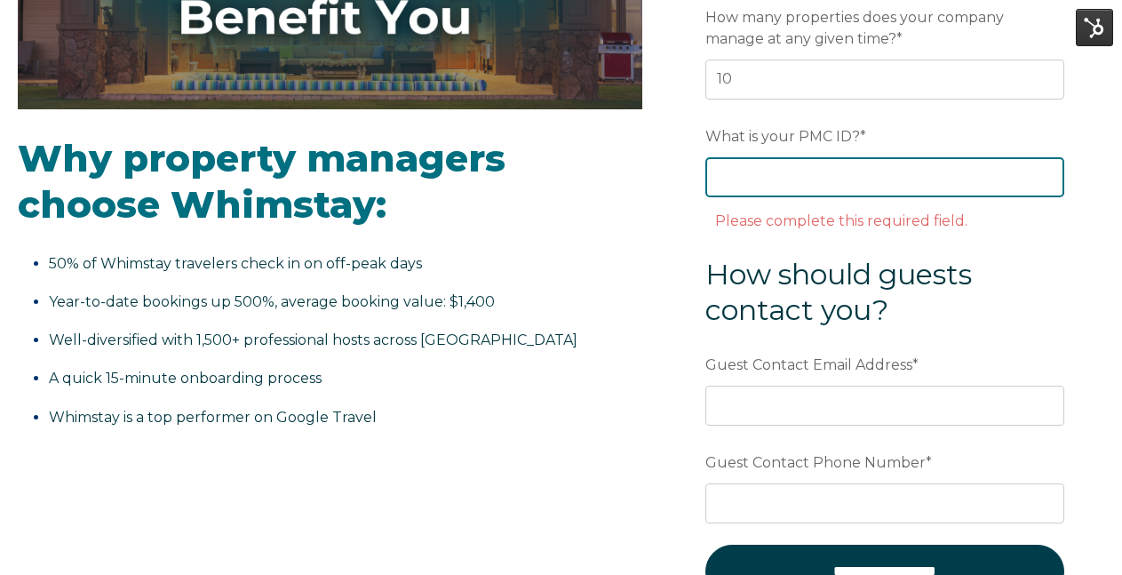
click at [738, 190] on input "What is your PMC ID? *" at bounding box center [885, 176] width 359 height 39
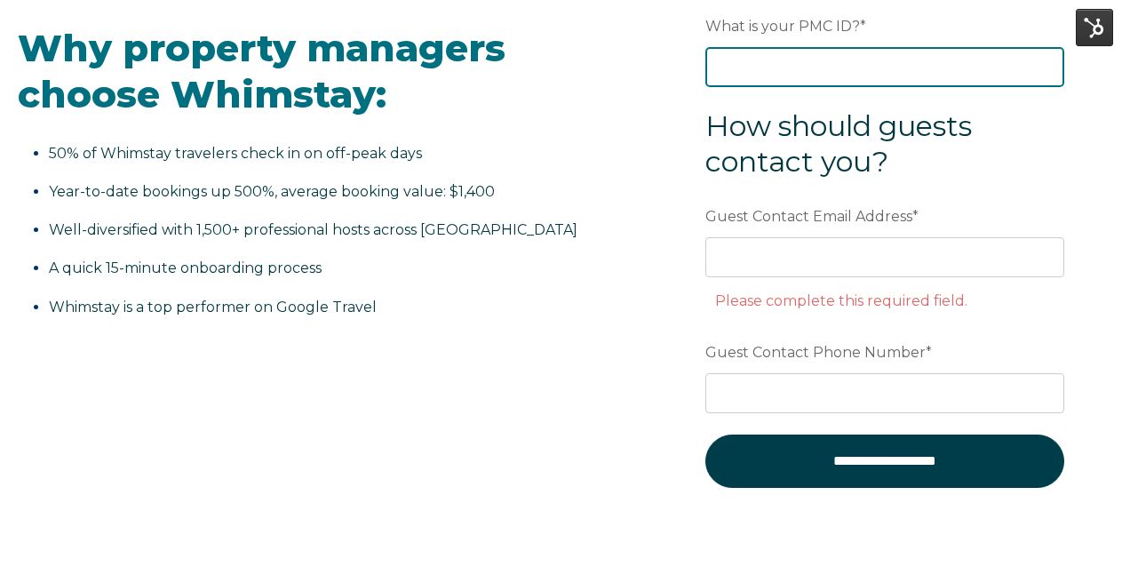
scroll to position [539, 0]
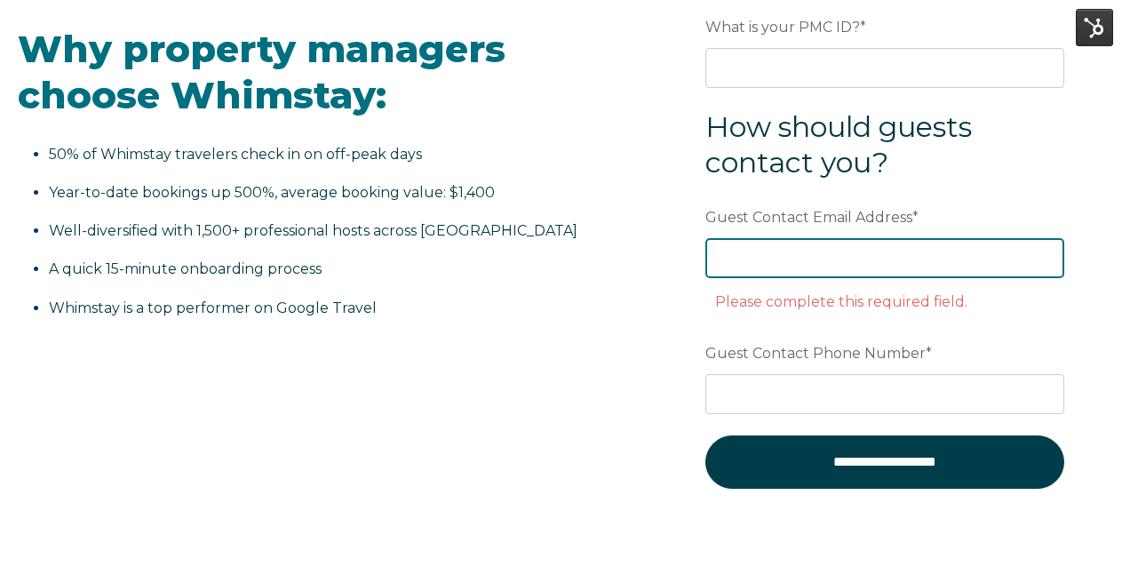
click at [756, 257] on div "Guest Contact Email Address * Please complete this required field." at bounding box center [885, 259] width 359 height 115
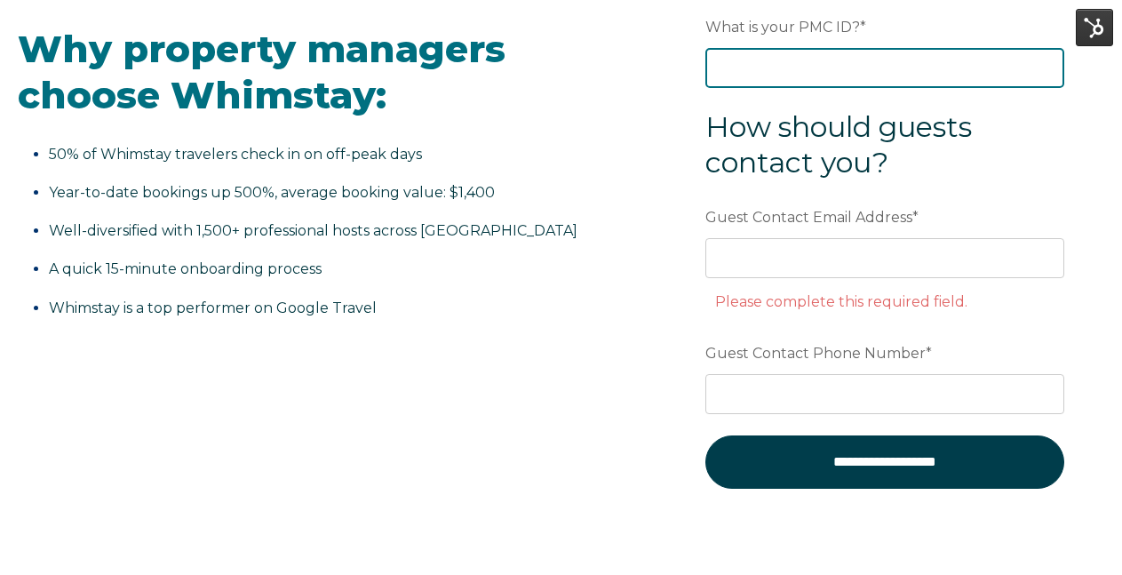
click at [776, 66] on input "What is your PMC ID? *" at bounding box center [885, 67] width 359 height 39
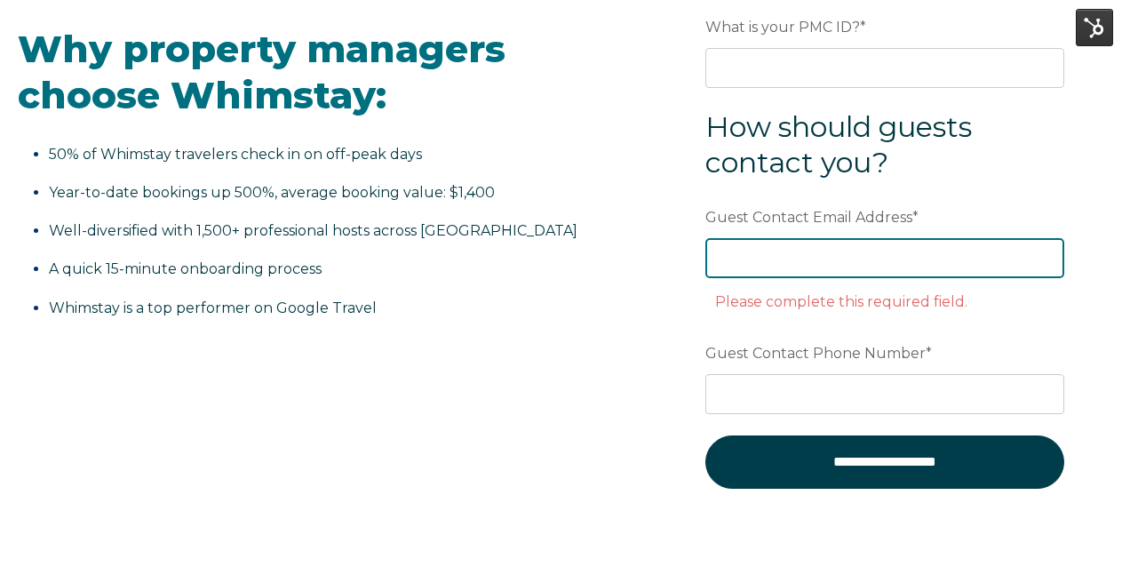
click at [760, 259] on div "Guest Contact Email Address * Please complete this required field." at bounding box center [885, 259] width 359 height 115
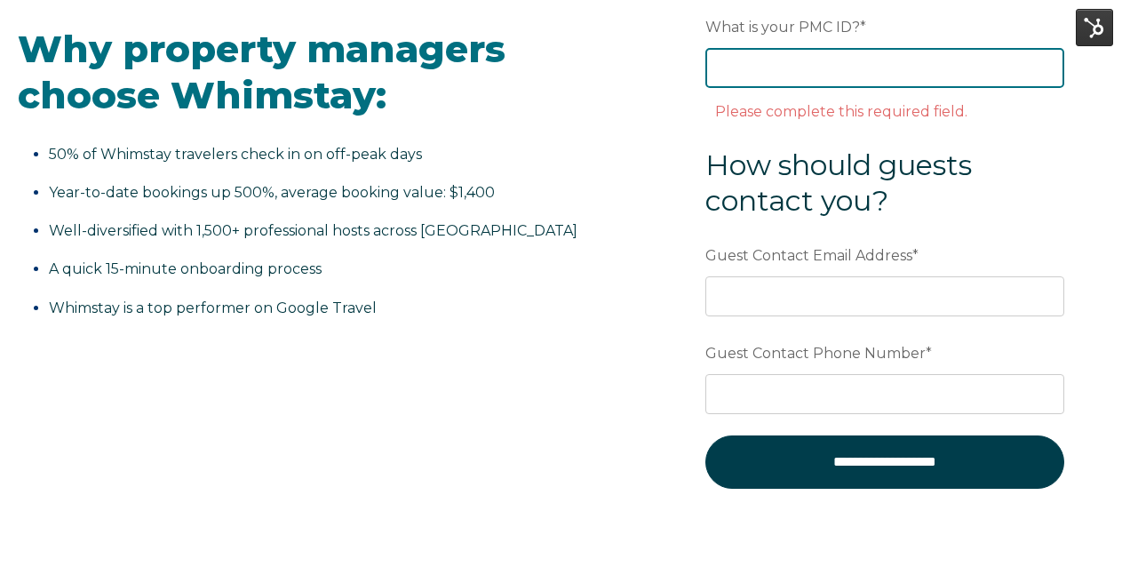
click at [752, 76] on input "What is your PMC ID? *" at bounding box center [885, 67] width 359 height 39
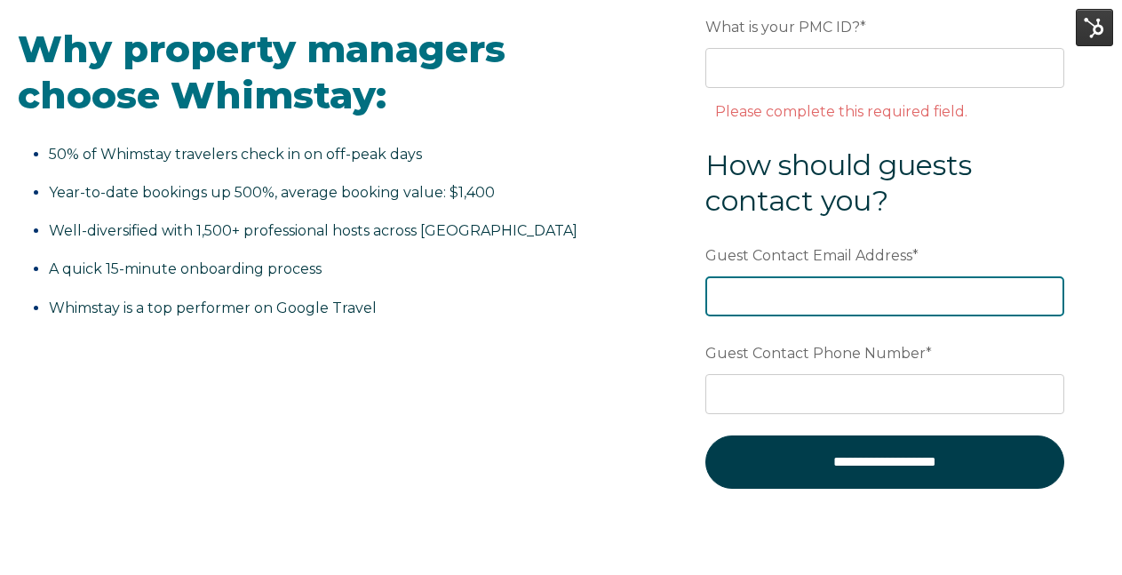
click at [761, 270] on div "Guest Contact Email Address *" at bounding box center [885, 278] width 359 height 76
paste input "[EMAIL_ADDRESS][DOMAIN_NAME]"
type input "[EMAIL_ADDRESS][DOMAIN_NAME]"
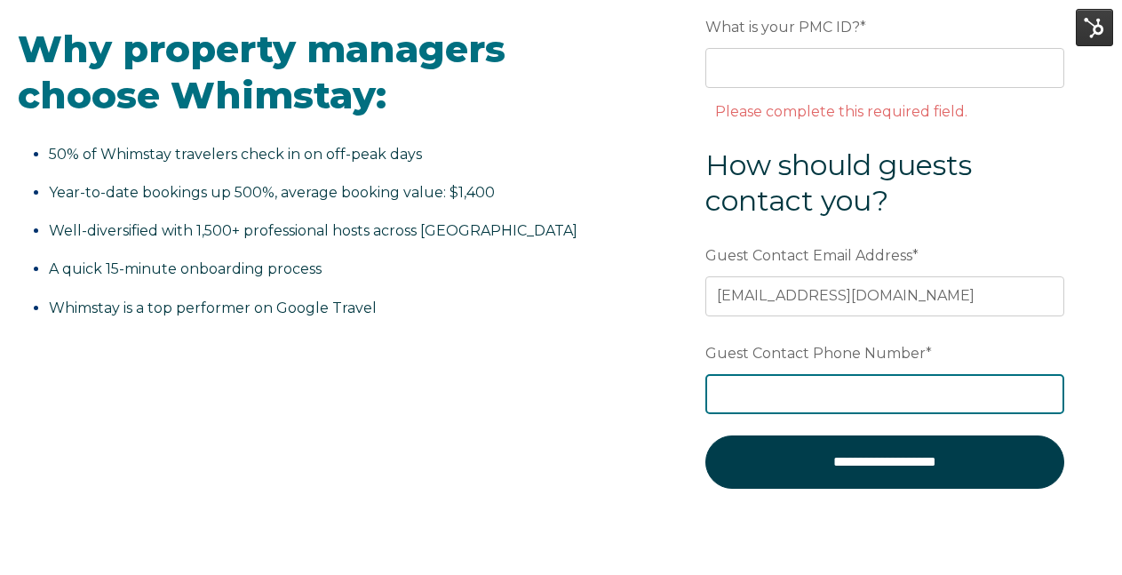
click at [773, 392] on input "Guest Contact Phone Number *" at bounding box center [885, 393] width 359 height 39
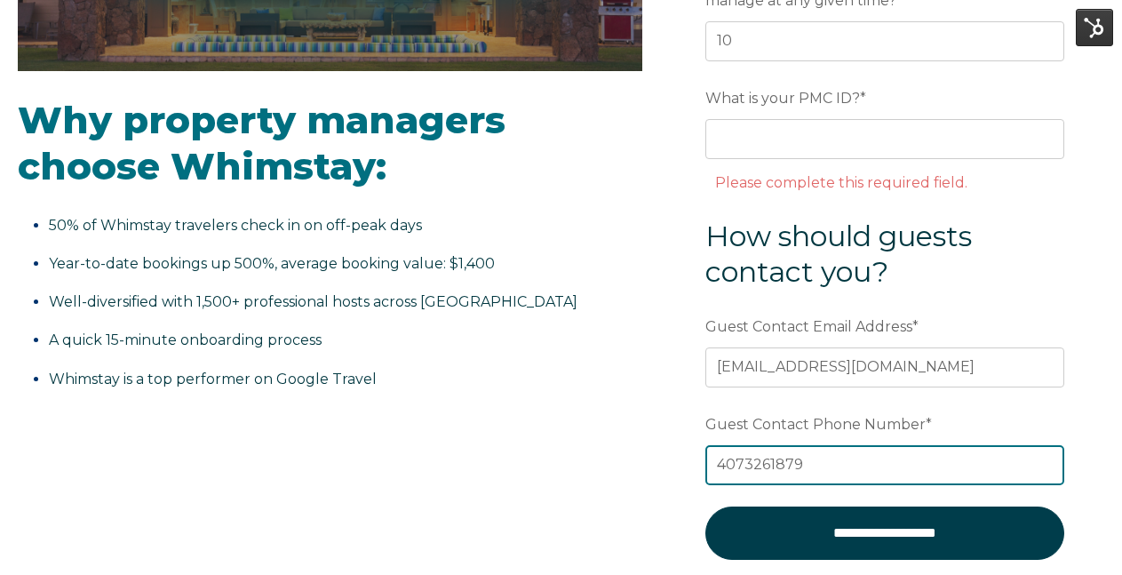
scroll to position [470, 0]
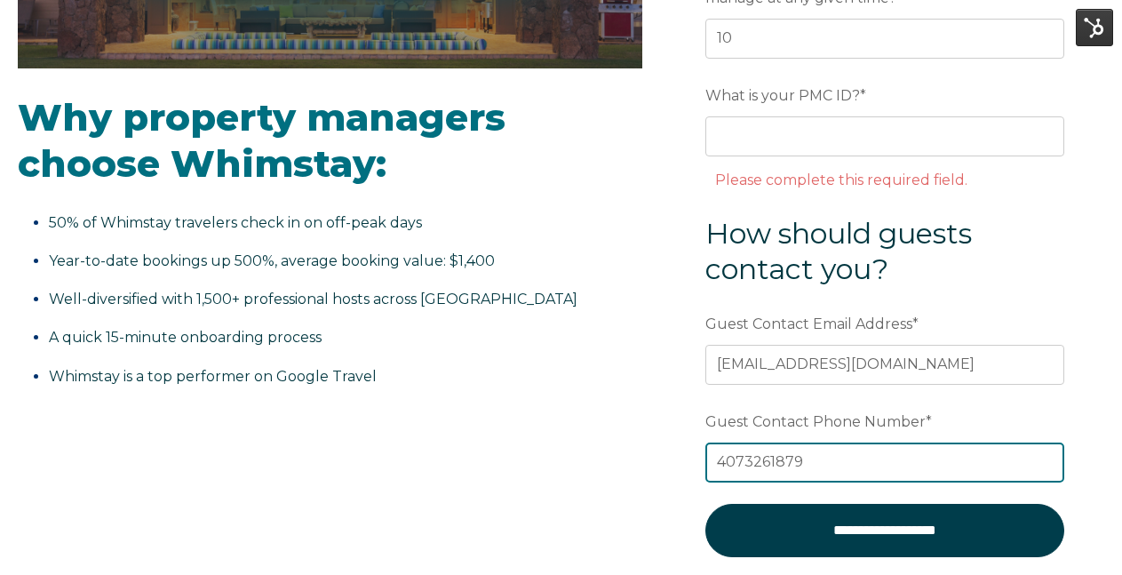
type input "4073261879"
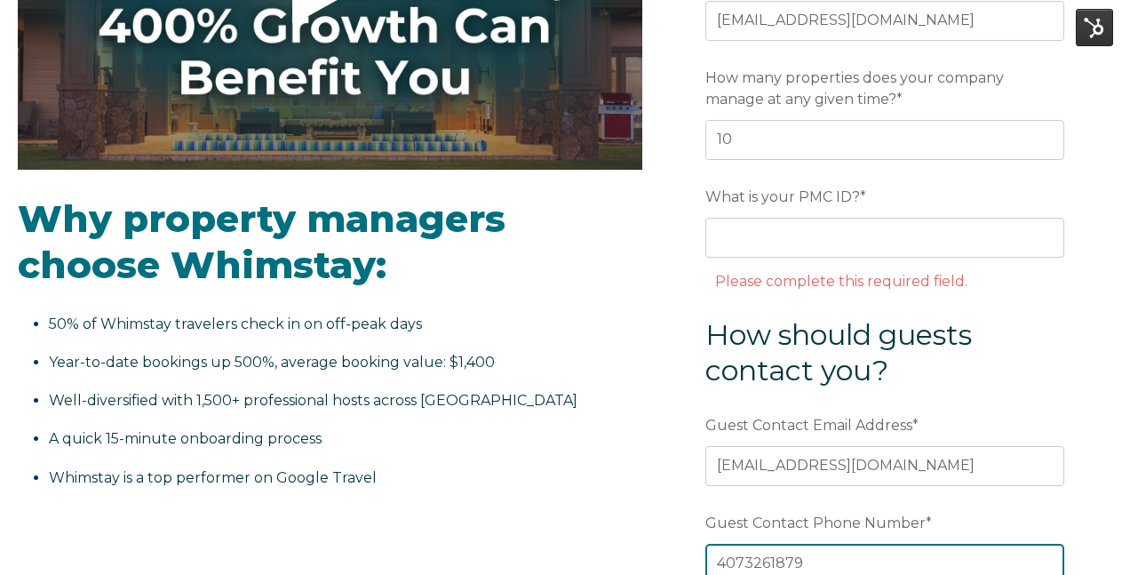
scroll to position [366, 0]
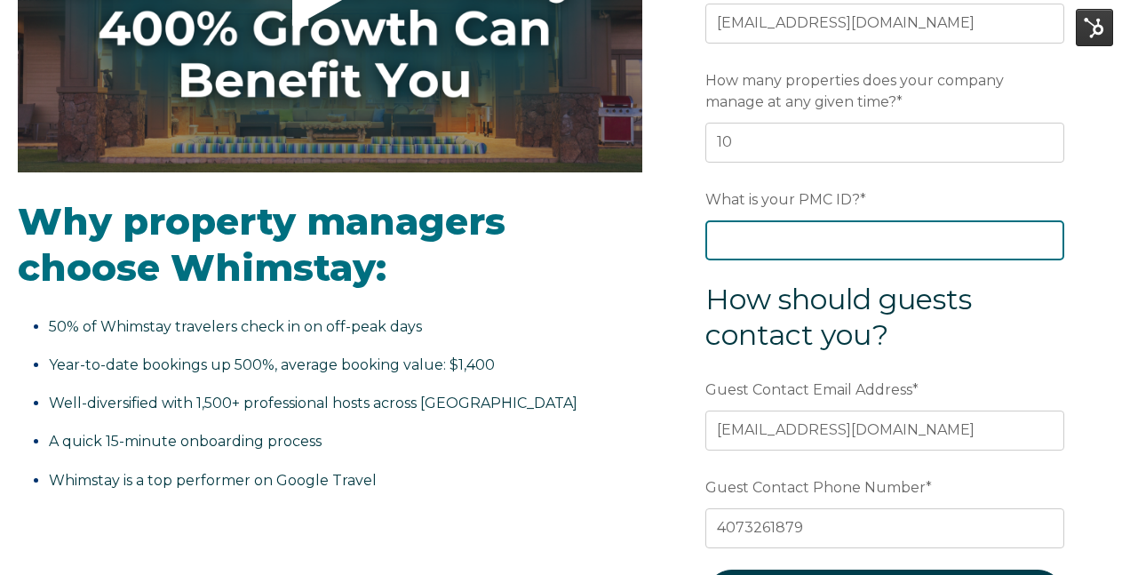
click at [756, 226] on input "What is your PMC ID? *" at bounding box center [885, 239] width 359 height 39
type input "i"
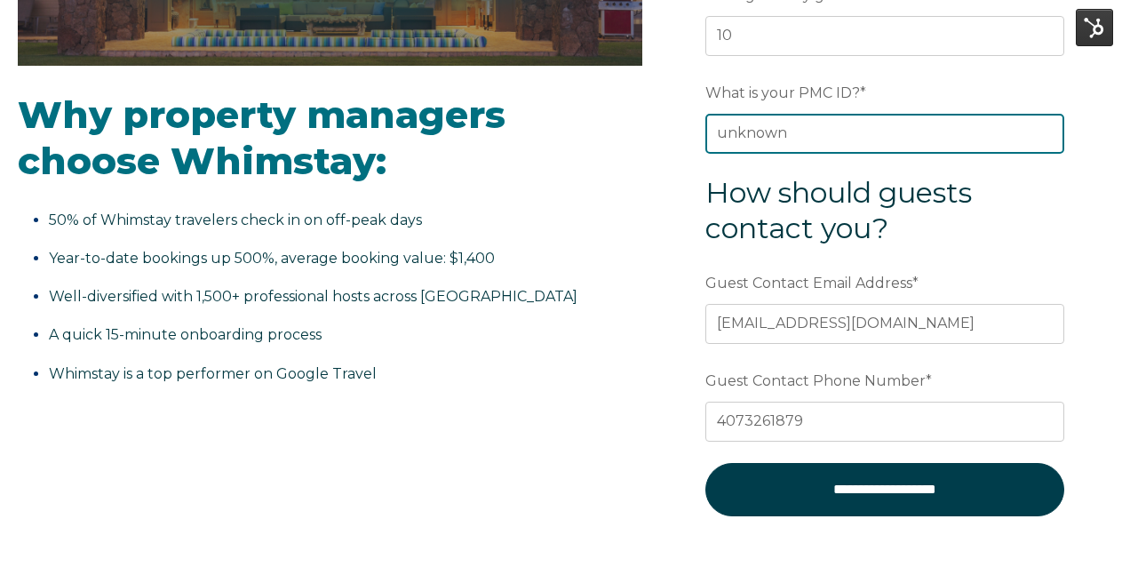
scroll to position [469, 0]
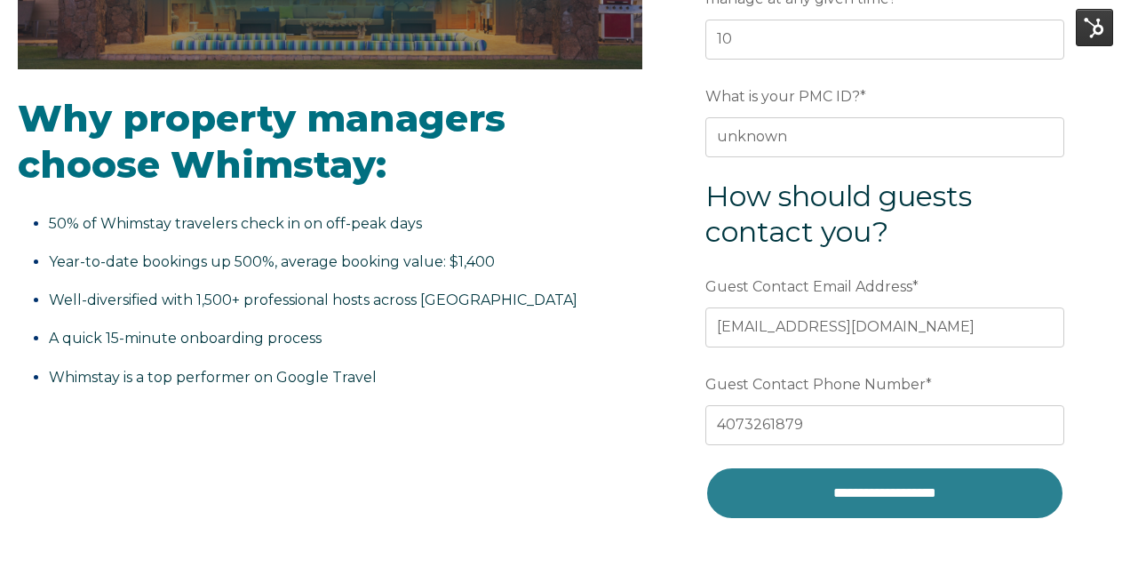
click at [795, 496] on input "**********" at bounding box center [885, 493] width 359 height 53
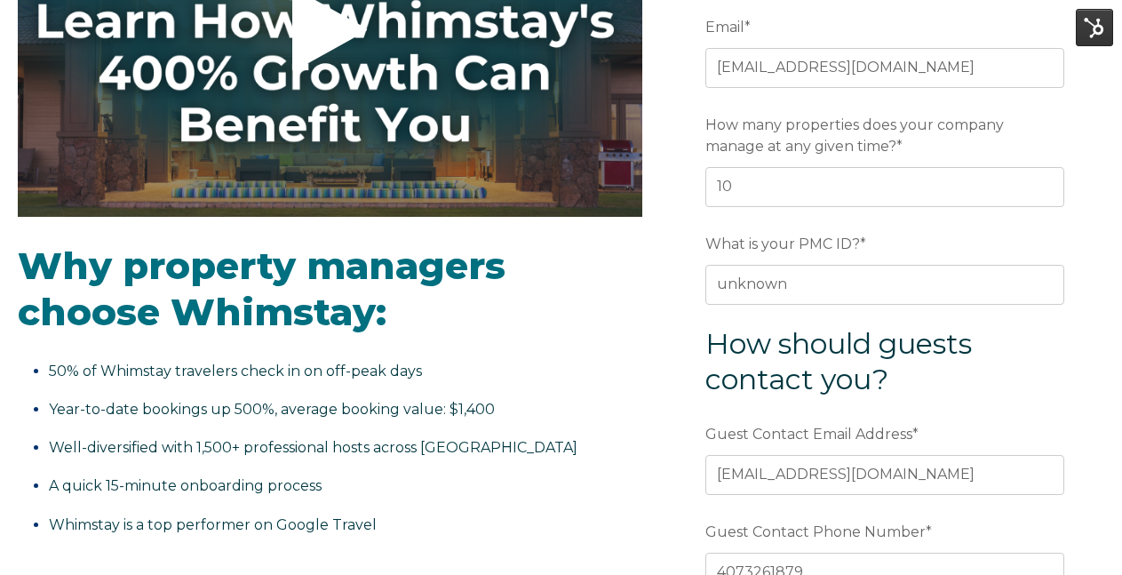
scroll to position [323, 0]
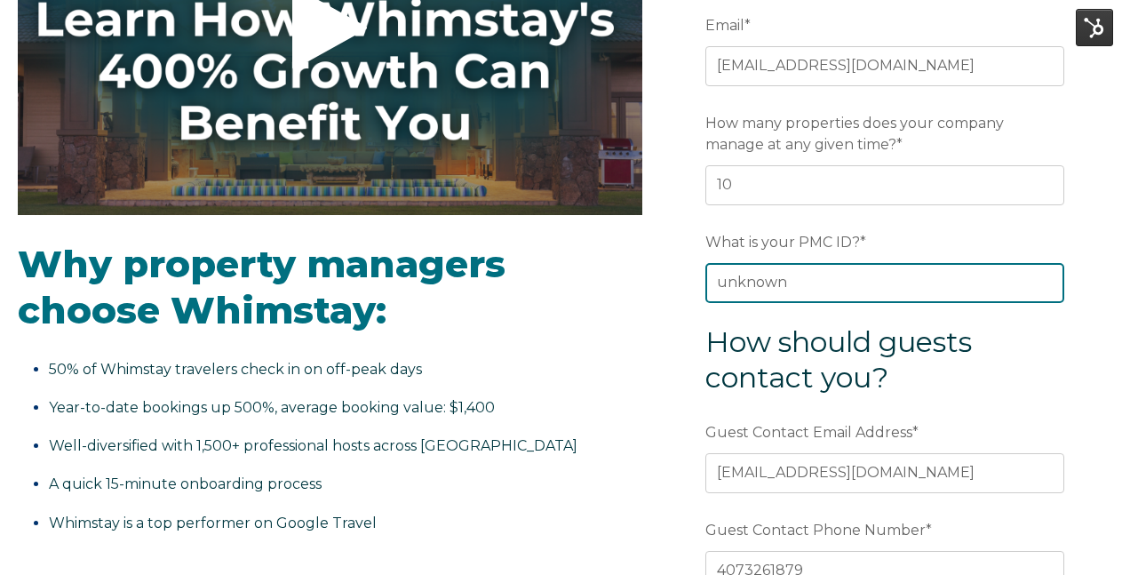
click at [791, 287] on input "unknown" at bounding box center [885, 282] width 359 height 39
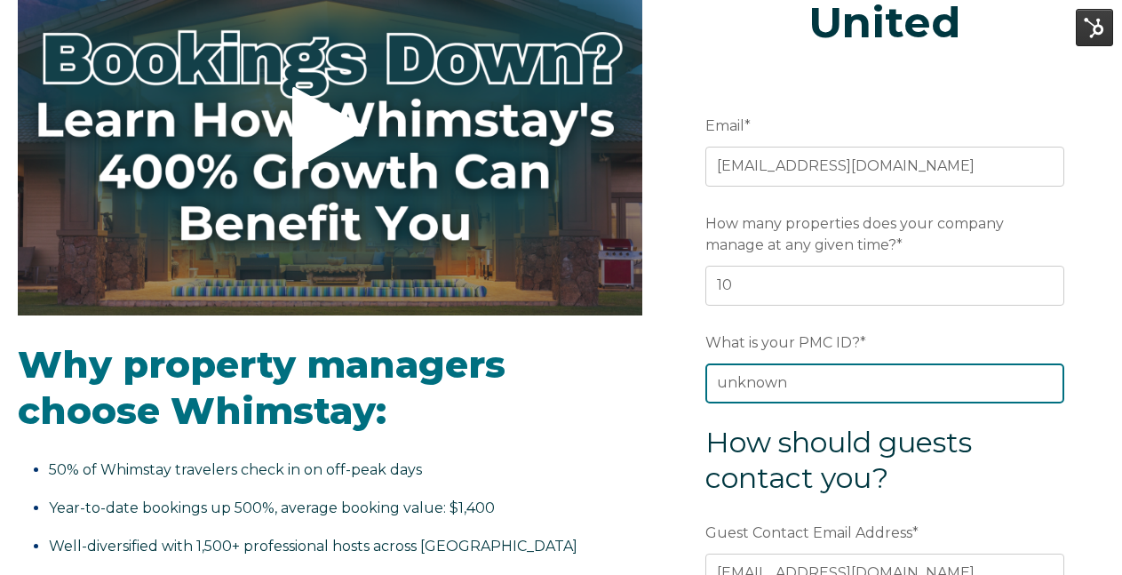
scroll to position [249, 0]
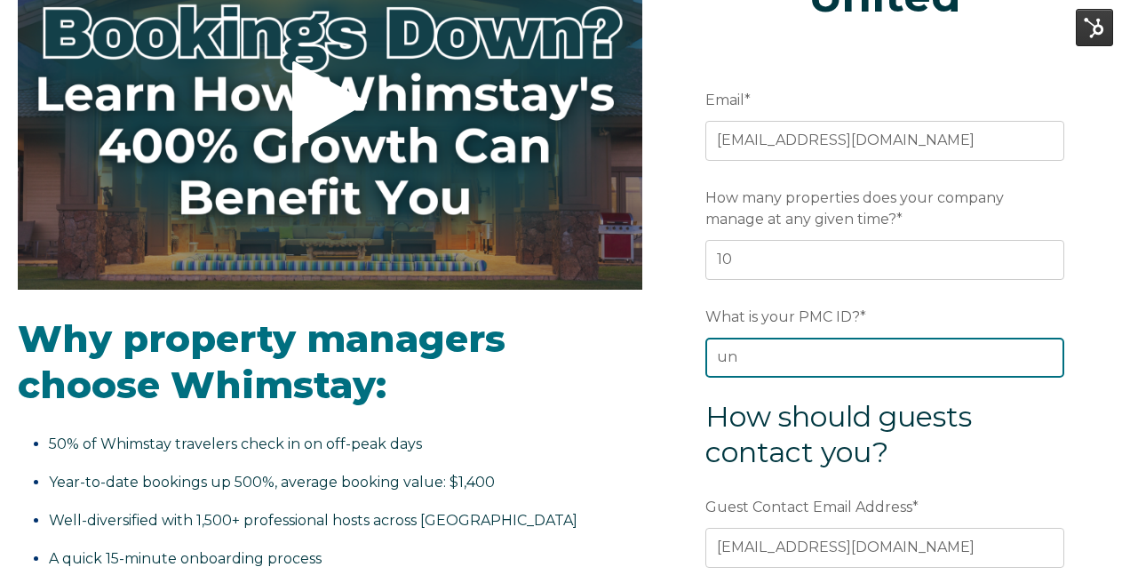
type input "u"
type input "X"
